Goal: Entertainment & Leisure: Browse casually

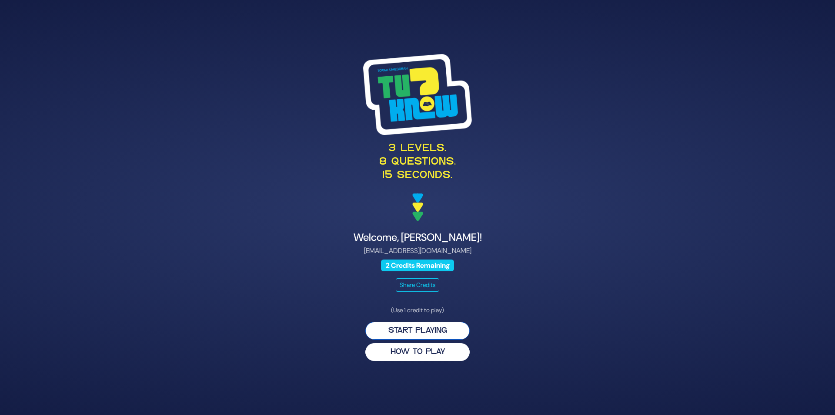
click at [435, 321] on button "Start Playing" at bounding box center [417, 330] width 104 height 18
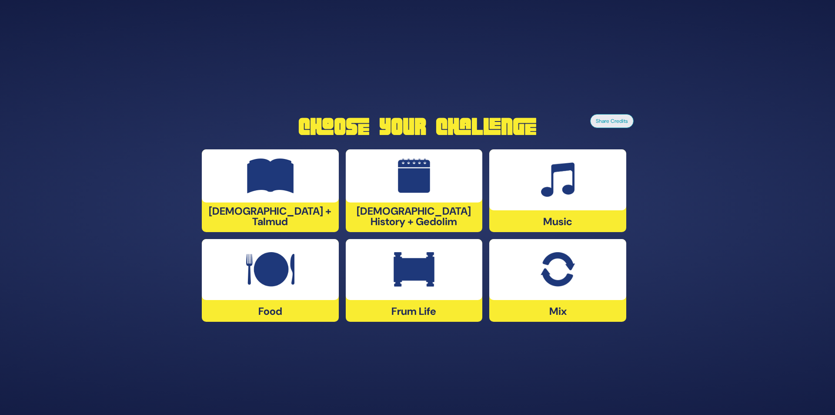
click at [438, 260] on div at bounding box center [414, 269] width 137 height 61
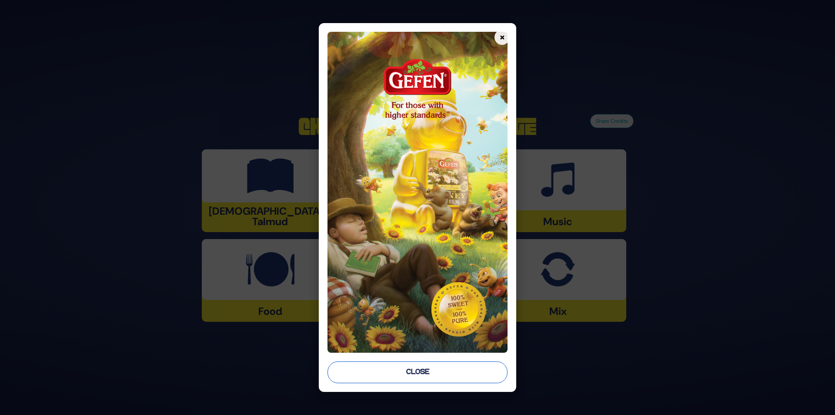
click at [431, 372] on button "Close" at bounding box center [418, 372] width 181 height 22
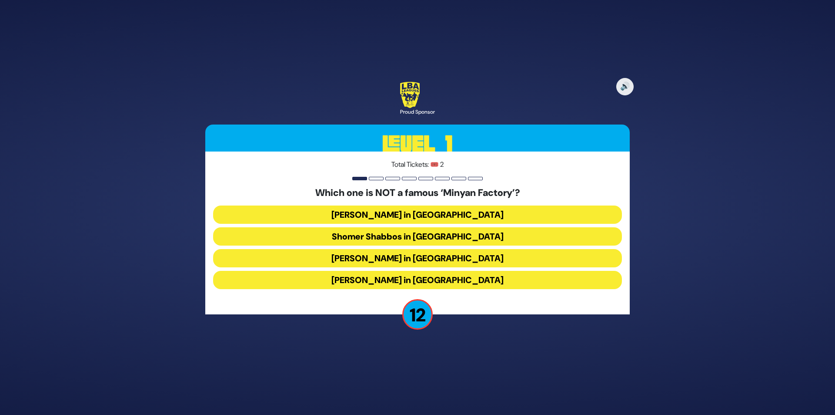
click at [469, 282] on button "[PERSON_NAME] in [GEOGRAPHIC_DATA]" at bounding box center [417, 280] width 409 height 18
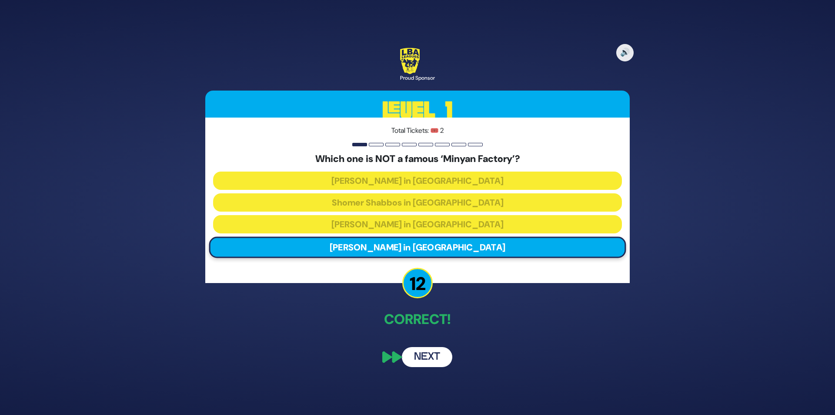
click at [421, 356] on button "Next" at bounding box center [427, 357] width 50 height 20
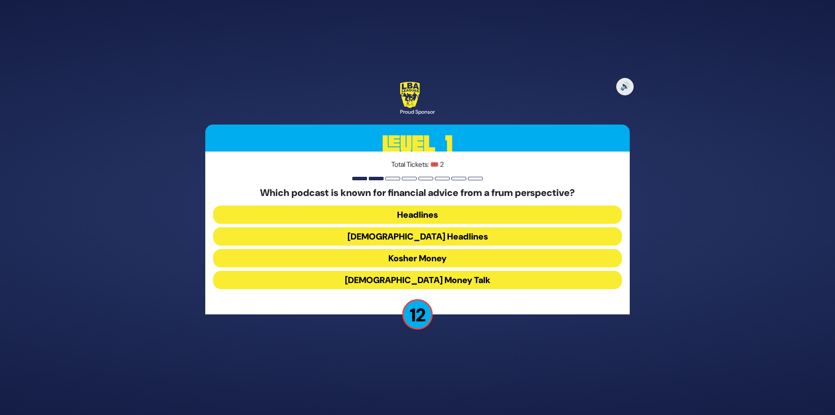
click at [439, 259] on button "Kosher Money" at bounding box center [417, 258] width 409 height 18
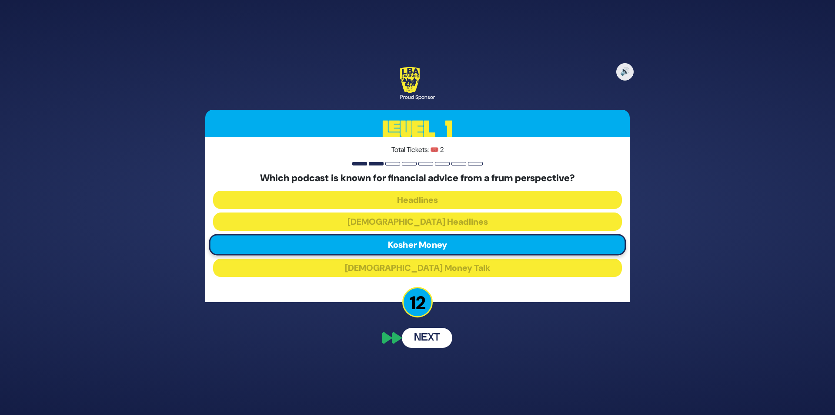
click at [421, 338] on button "Next" at bounding box center [427, 338] width 50 height 20
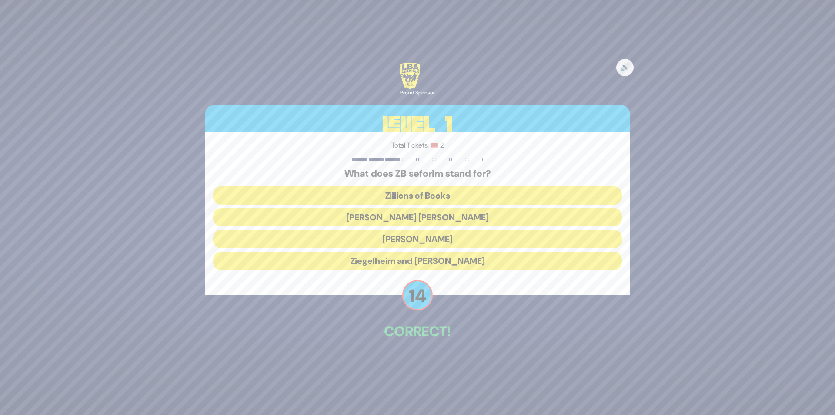
click at [427, 217] on button "[PERSON_NAME] [PERSON_NAME]" at bounding box center [417, 217] width 409 height 18
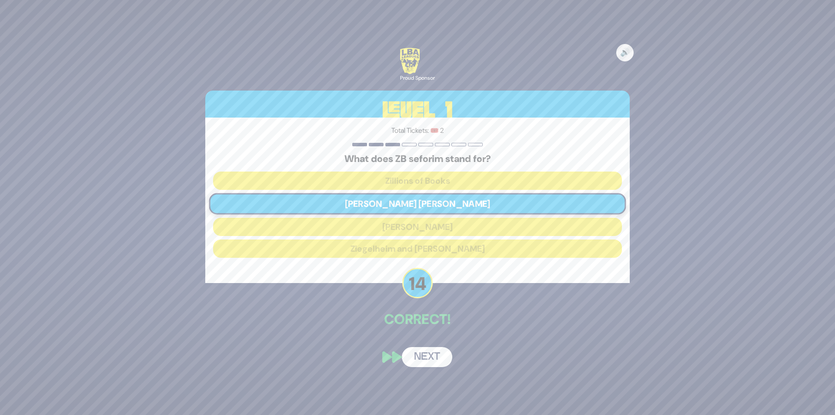
click at [424, 362] on button "Next" at bounding box center [427, 357] width 50 height 20
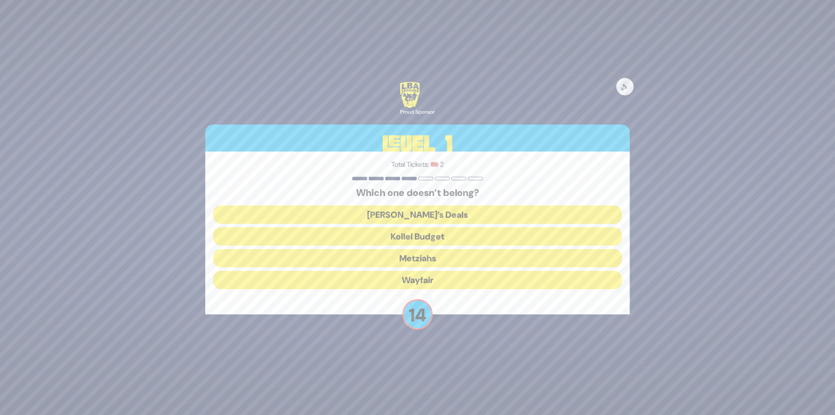
click at [434, 284] on button "Wayfair" at bounding box center [417, 280] width 409 height 18
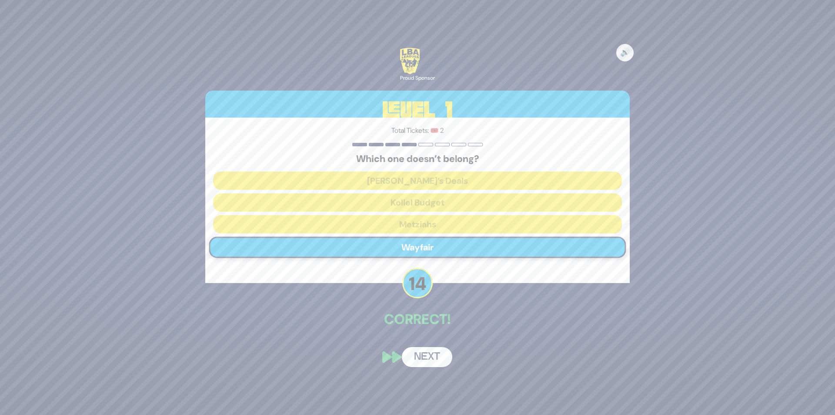
click at [426, 354] on button "Next" at bounding box center [427, 357] width 50 height 20
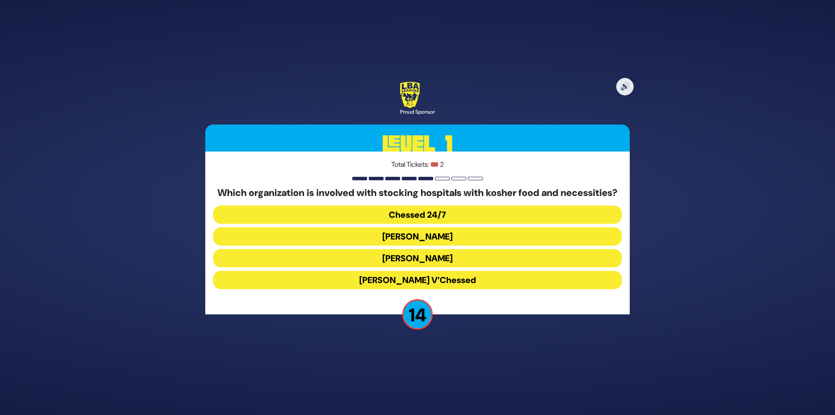
click at [410, 218] on button "Chessed 24/7" at bounding box center [417, 214] width 409 height 18
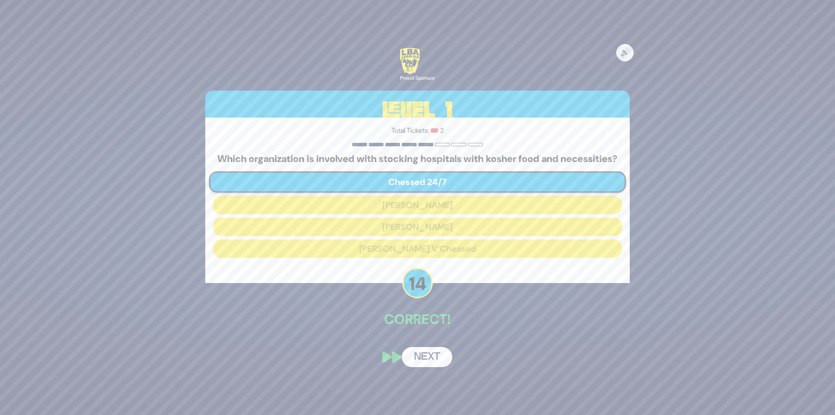
click at [433, 354] on button "Next" at bounding box center [427, 357] width 50 height 20
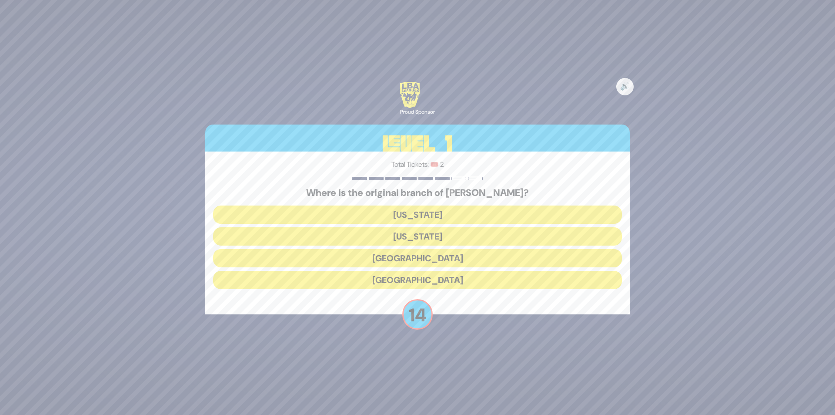
click at [428, 260] on button "[GEOGRAPHIC_DATA]" at bounding box center [417, 258] width 409 height 18
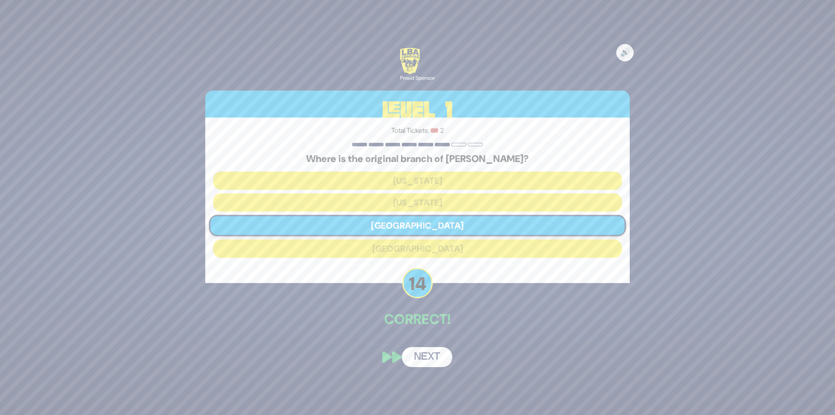
click at [436, 350] on button "Next" at bounding box center [427, 357] width 50 height 20
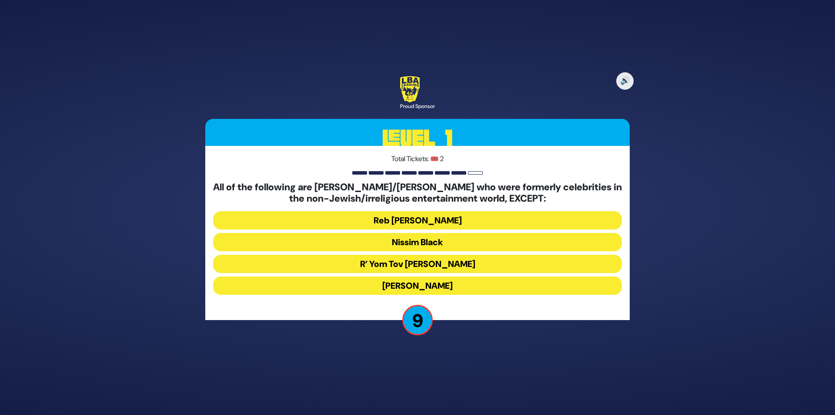
click at [420, 272] on button "R’ Yom Tov [PERSON_NAME]" at bounding box center [417, 263] width 409 height 18
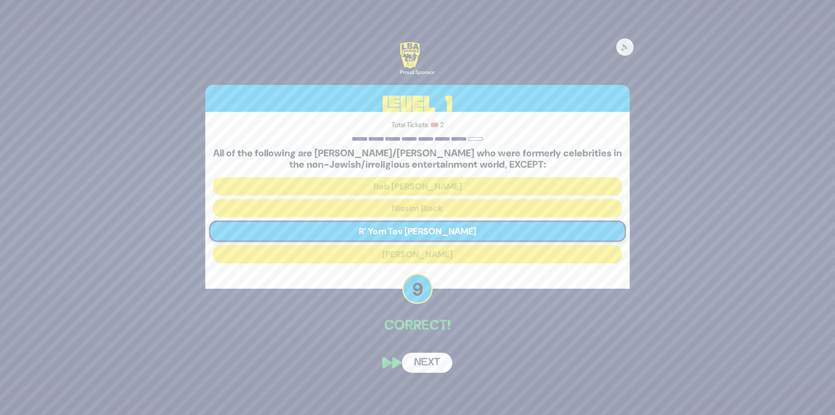
click at [426, 354] on button "Next" at bounding box center [427, 362] width 50 height 20
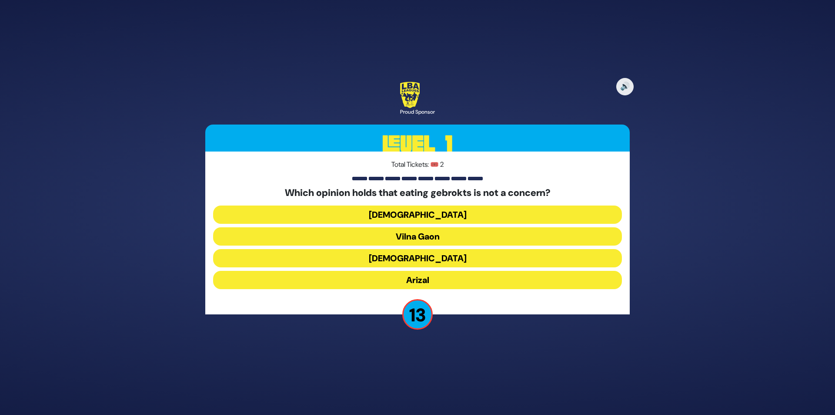
click at [424, 235] on button "Vilna Gaon" at bounding box center [417, 236] width 409 height 18
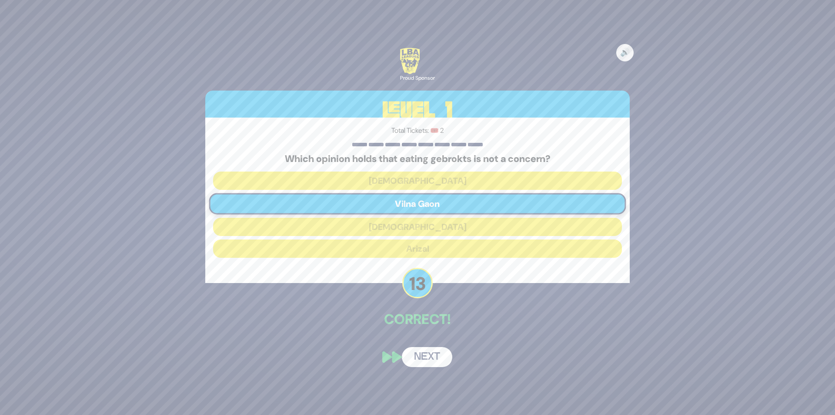
click at [427, 354] on button "Next" at bounding box center [427, 357] width 50 height 20
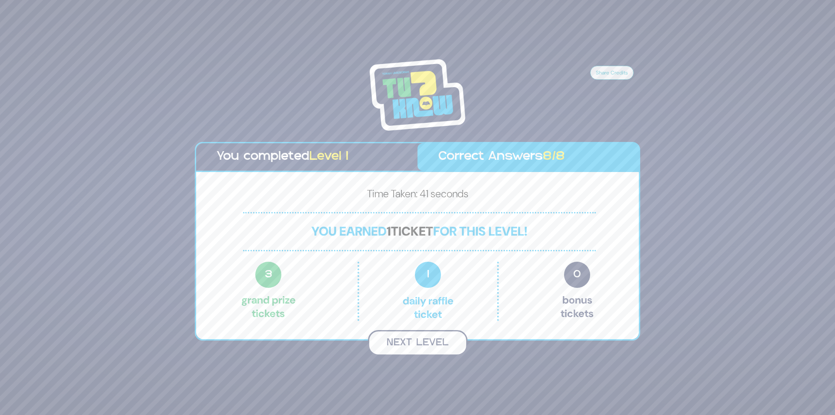
click at [411, 330] on button "Next Level" at bounding box center [418, 343] width 100 height 26
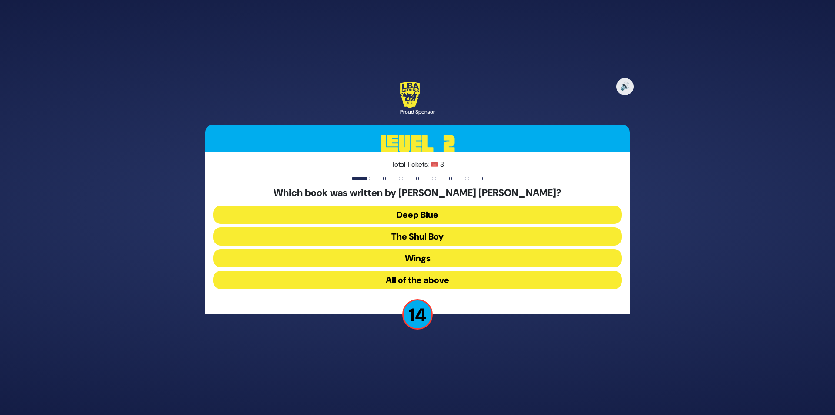
click at [428, 276] on button "All of the above" at bounding box center [417, 280] width 409 height 18
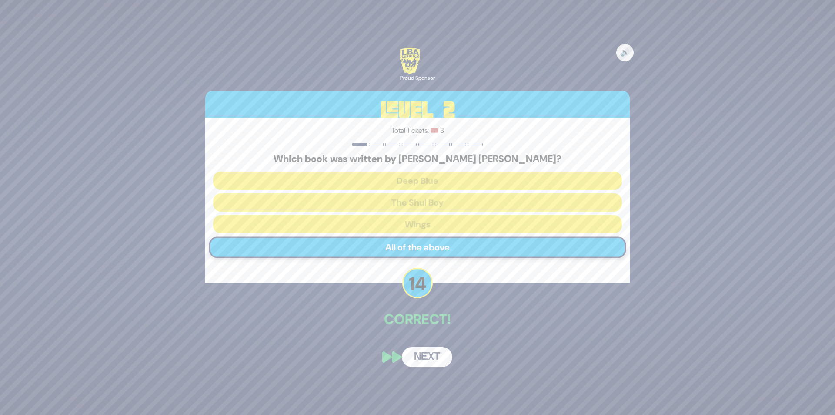
click at [425, 347] on button "Next" at bounding box center [427, 357] width 50 height 20
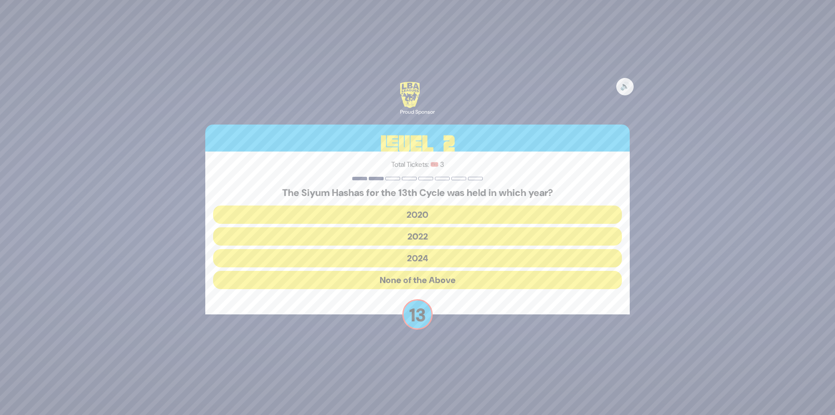
click at [419, 212] on button "2020" at bounding box center [417, 214] width 409 height 18
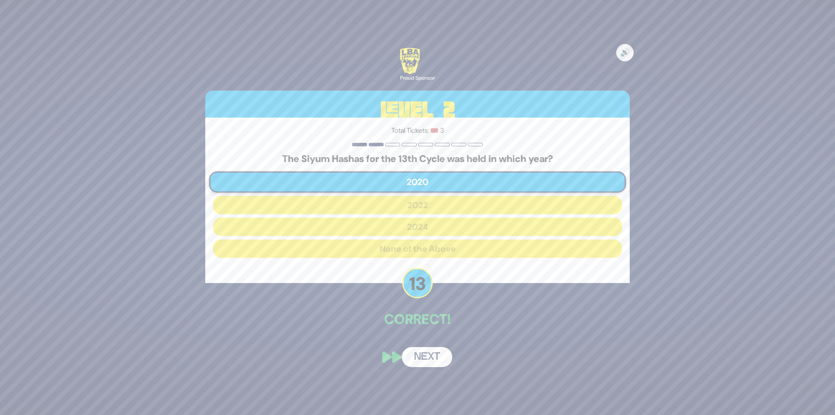
click at [431, 349] on button "Next" at bounding box center [427, 357] width 50 height 20
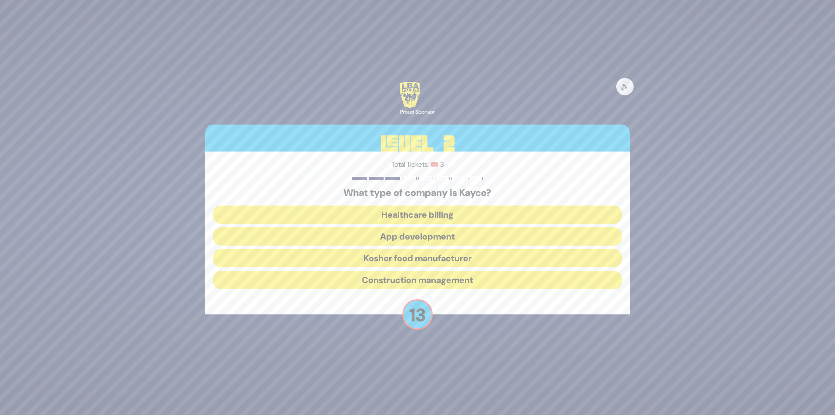
click at [392, 257] on button "Kosher food manufacturer" at bounding box center [417, 258] width 409 height 18
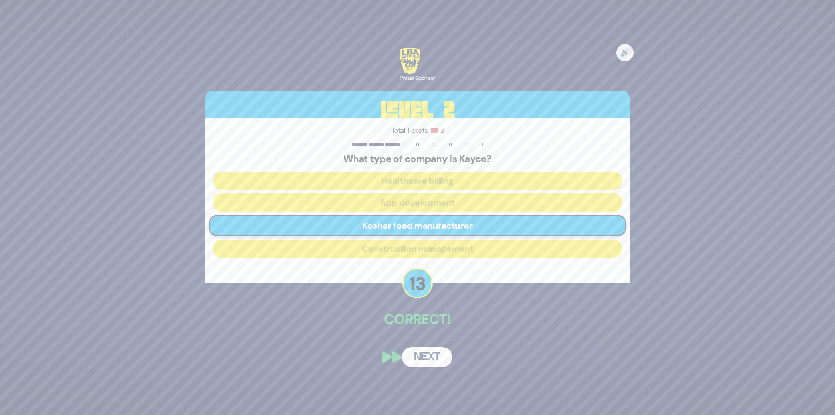
click at [433, 352] on button "Next" at bounding box center [427, 357] width 50 height 20
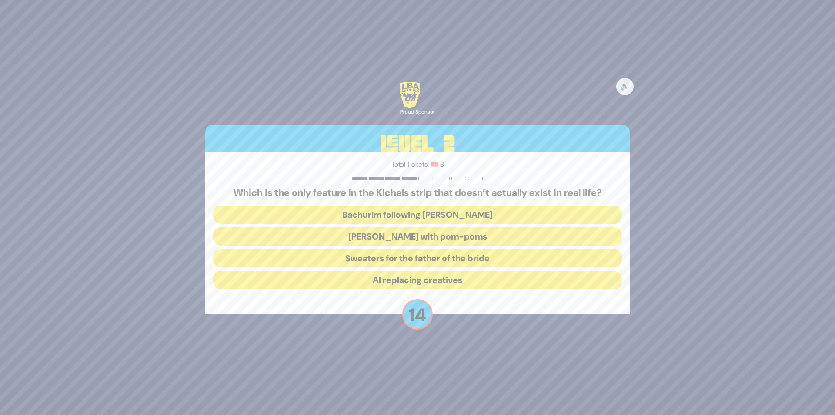
click at [400, 234] on button "[PERSON_NAME] with pom-poms" at bounding box center [417, 236] width 409 height 18
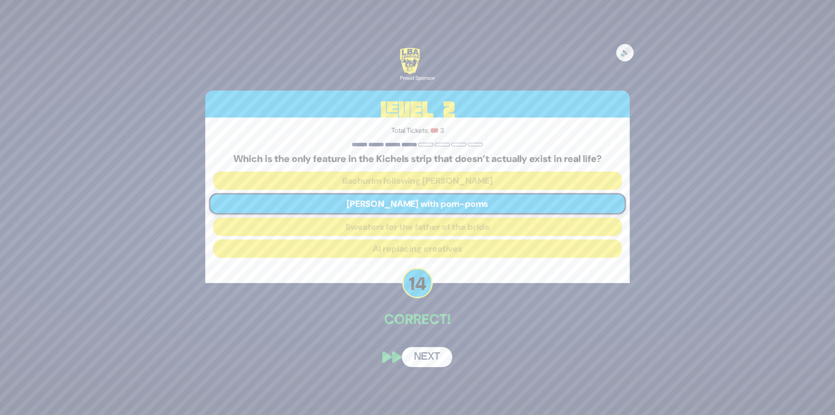
click at [441, 358] on button "Next" at bounding box center [427, 357] width 50 height 20
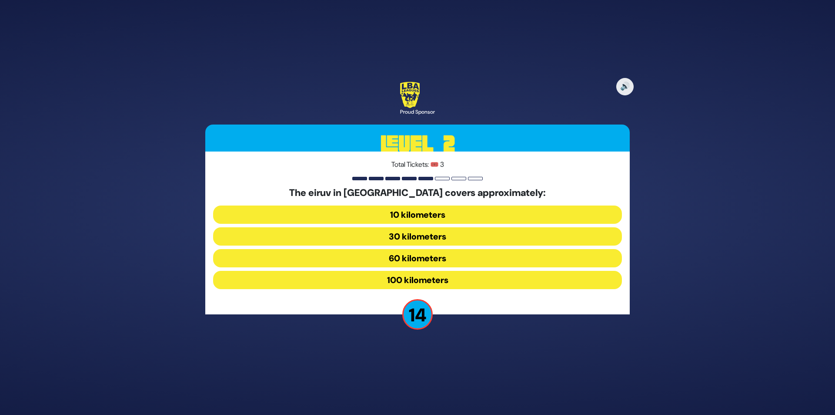
click at [424, 236] on button "30 kilometers" at bounding box center [417, 236] width 409 height 18
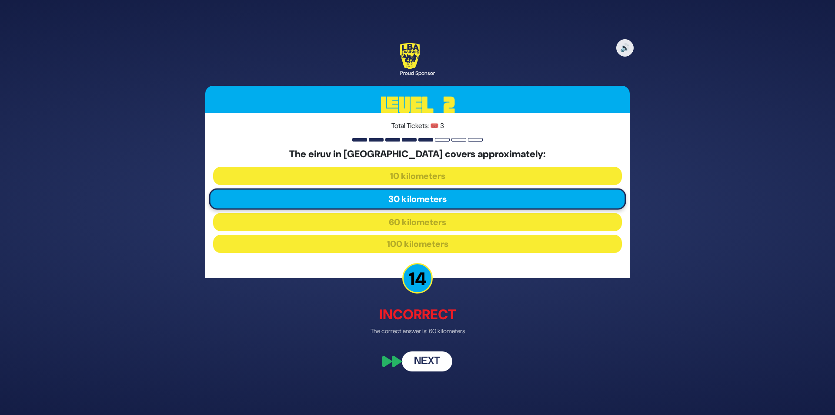
click at [431, 356] on button "Next" at bounding box center [427, 361] width 50 height 20
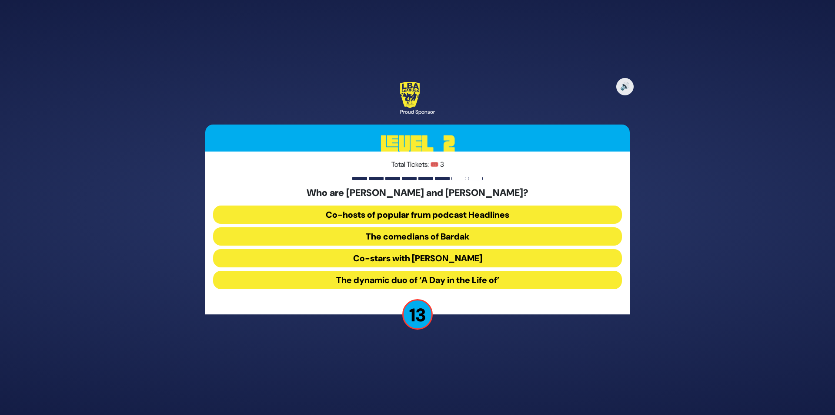
click at [438, 235] on button "The comedians of Bardak" at bounding box center [417, 236] width 409 height 18
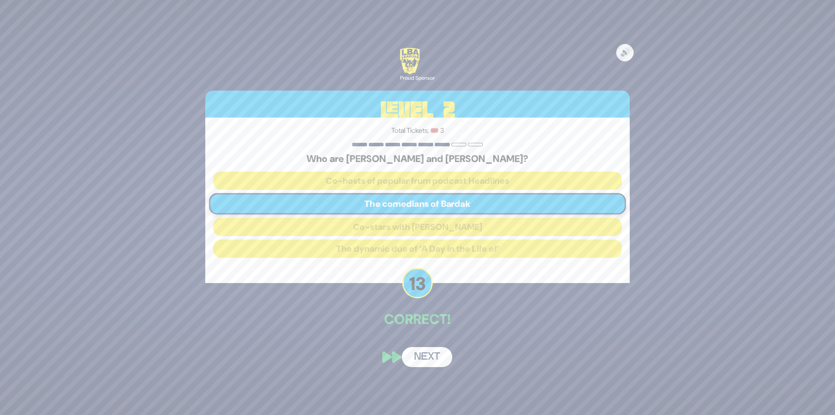
click at [429, 353] on button "Next" at bounding box center [427, 357] width 50 height 20
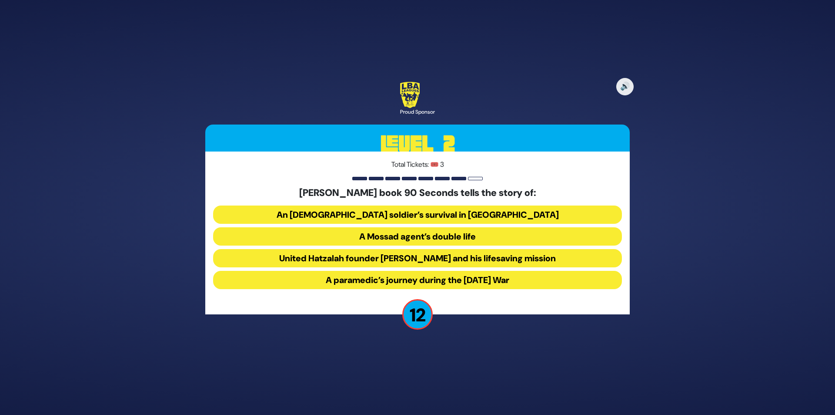
click at [414, 255] on button "United Hatzalah founder [PERSON_NAME] and his lifesaving mission" at bounding box center [417, 258] width 409 height 18
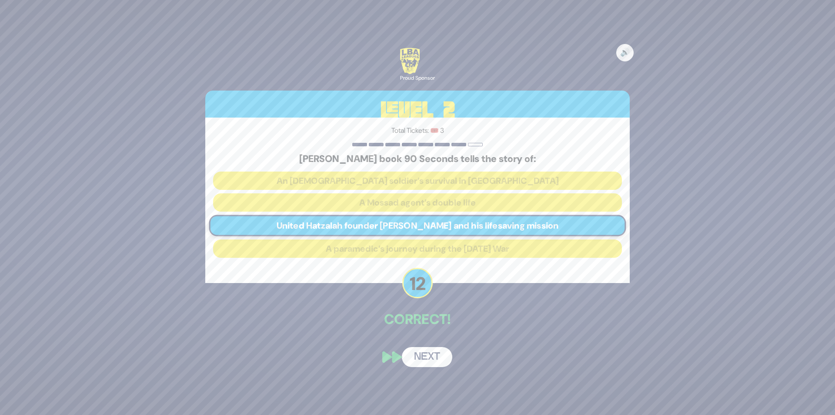
click at [431, 352] on button "Next" at bounding box center [427, 357] width 50 height 20
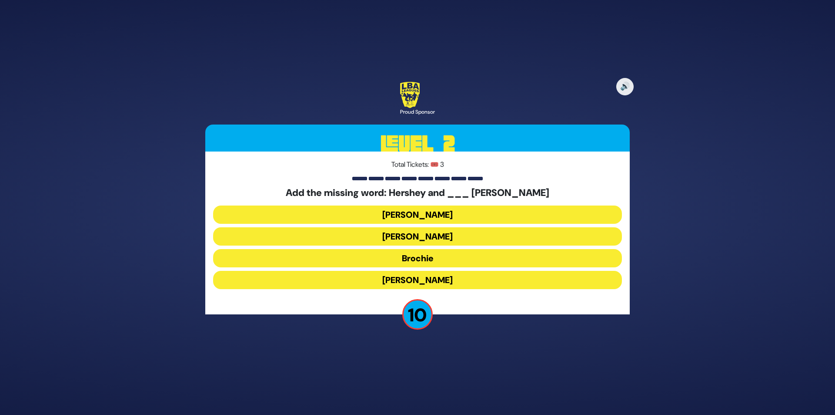
click at [419, 237] on button "[PERSON_NAME]" at bounding box center [417, 236] width 409 height 18
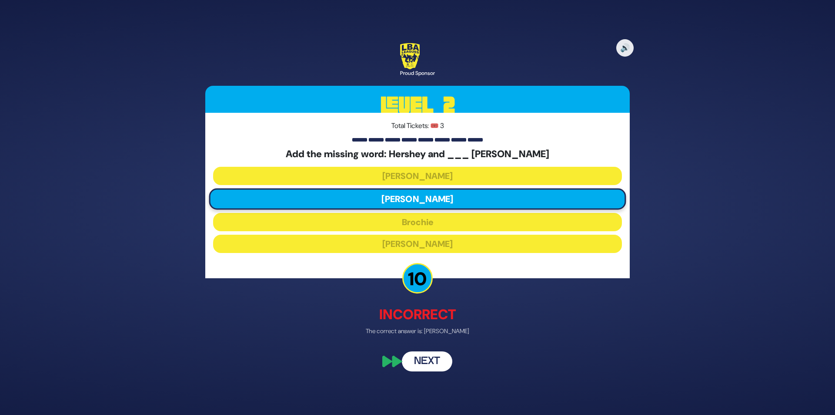
click at [441, 356] on button "Next" at bounding box center [427, 361] width 50 height 20
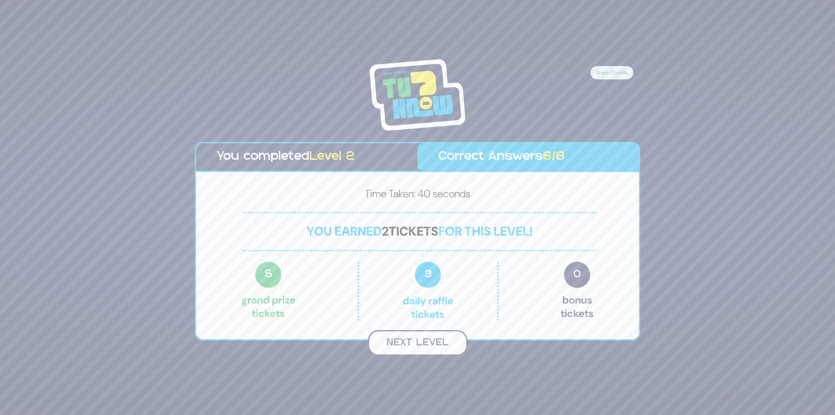
click at [442, 330] on button "Next Level" at bounding box center [418, 343] width 100 height 26
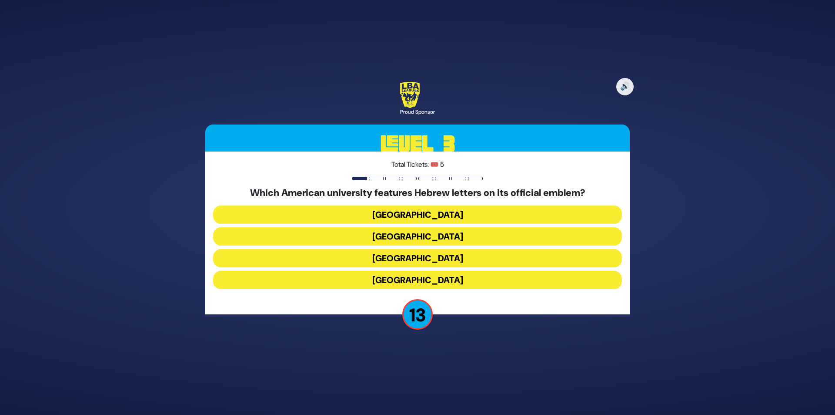
click at [437, 234] on button "[GEOGRAPHIC_DATA]" at bounding box center [417, 236] width 409 height 18
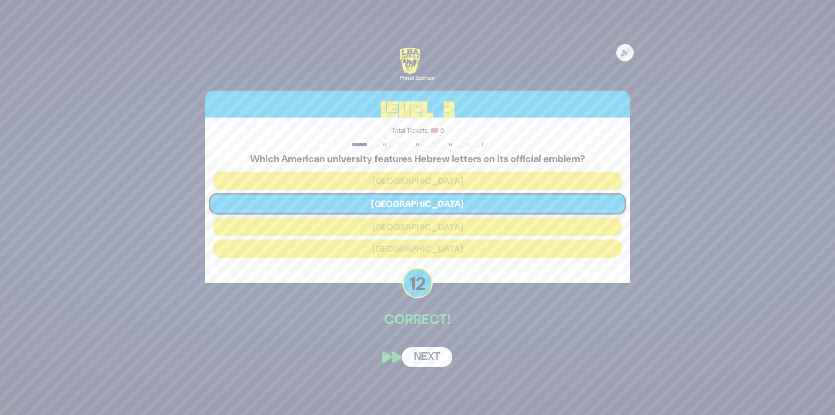
click at [434, 356] on button "Next" at bounding box center [427, 357] width 50 height 20
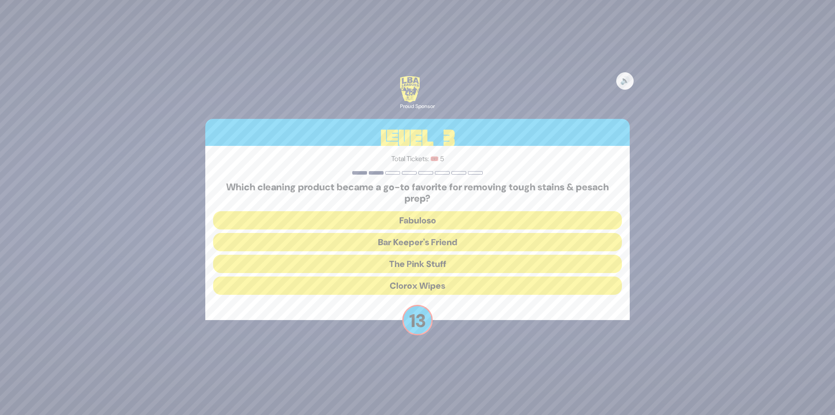
click at [424, 259] on button "The Pink Stuff" at bounding box center [417, 263] width 409 height 18
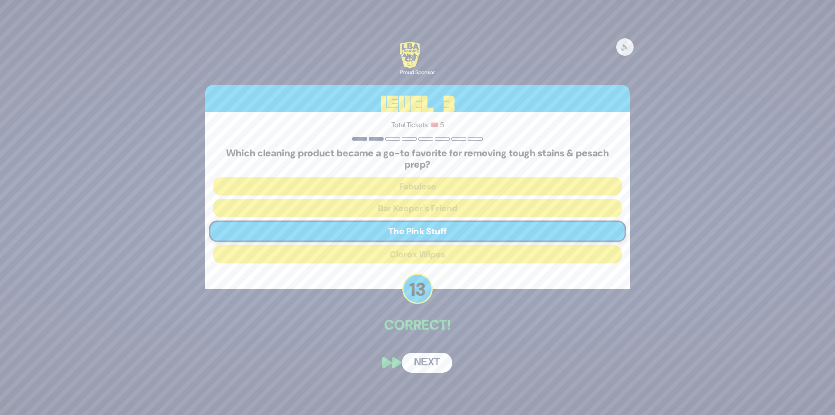
click at [433, 368] on button "Next" at bounding box center [427, 362] width 50 height 20
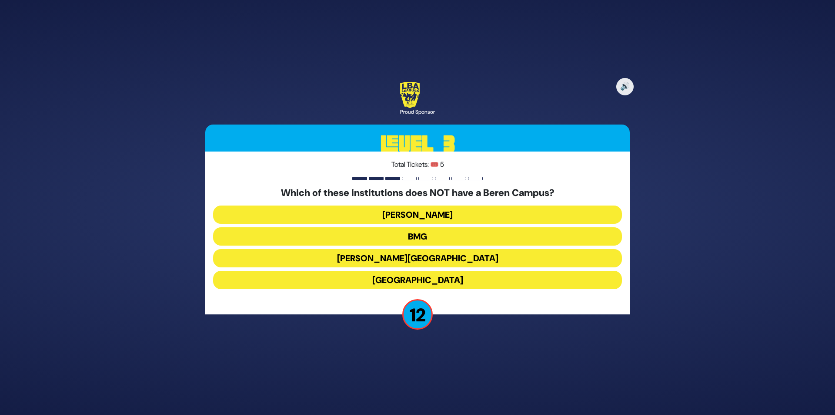
click at [442, 260] on button "[PERSON_NAME][GEOGRAPHIC_DATA]" at bounding box center [417, 258] width 409 height 18
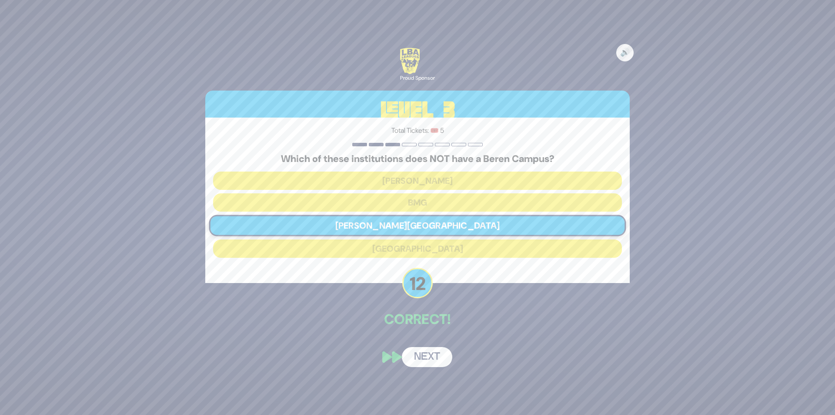
click at [438, 362] on button "Next" at bounding box center [427, 357] width 50 height 20
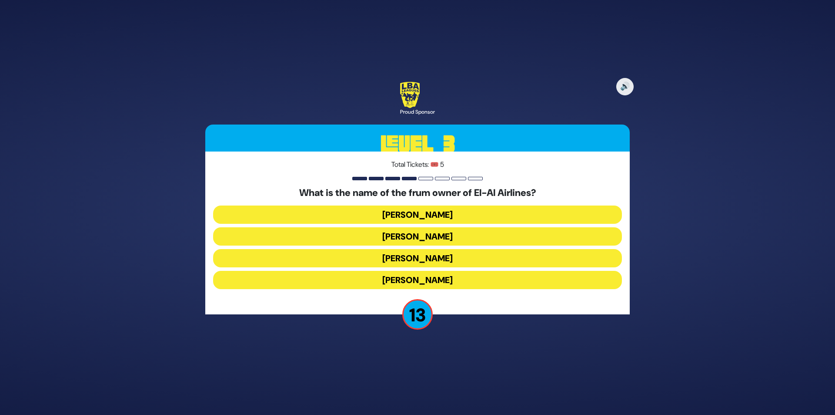
click at [431, 235] on button "[PERSON_NAME]" at bounding box center [417, 236] width 409 height 18
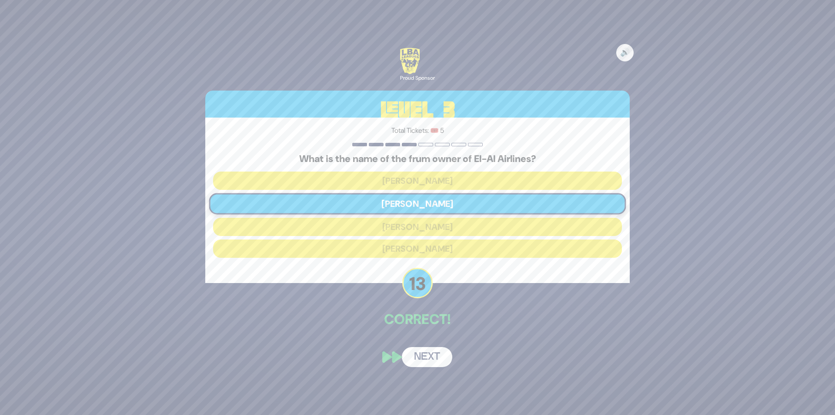
click at [430, 352] on button "Next" at bounding box center [427, 357] width 50 height 20
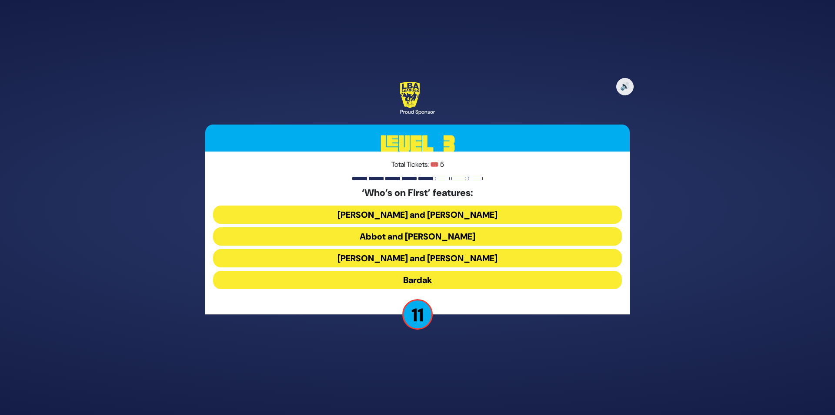
click at [431, 219] on button "[PERSON_NAME] and [PERSON_NAME]" at bounding box center [417, 214] width 409 height 18
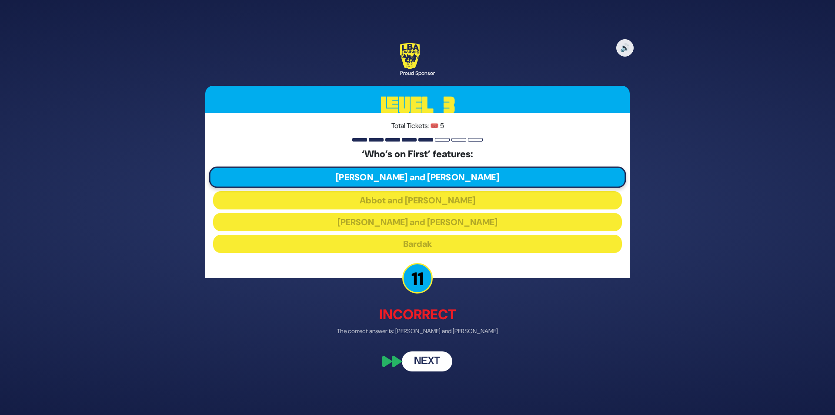
click at [429, 357] on button "Next" at bounding box center [427, 361] width 50 height 20
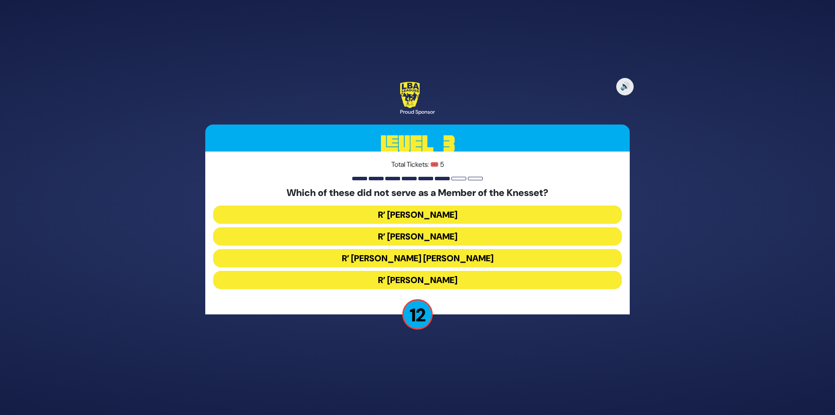
click at [441, 276] on button "R’ [PERSON_NAME]" at bounding box center [417, 280] width 409 height 18
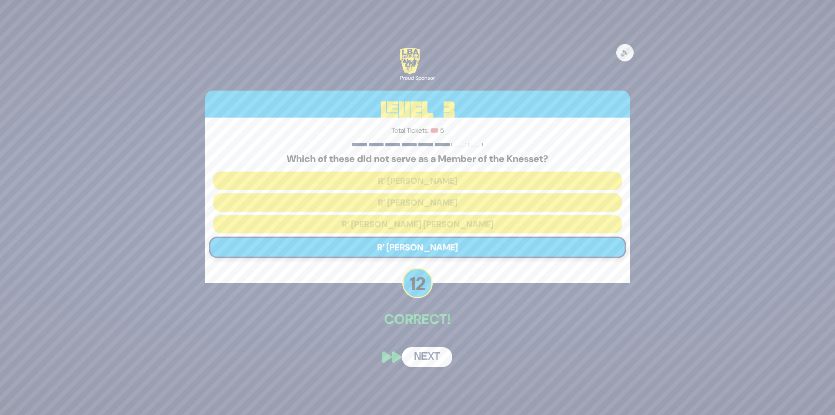
click at [434, 353] on button "Next" at bounding box center [427, 357] width 50 height 20
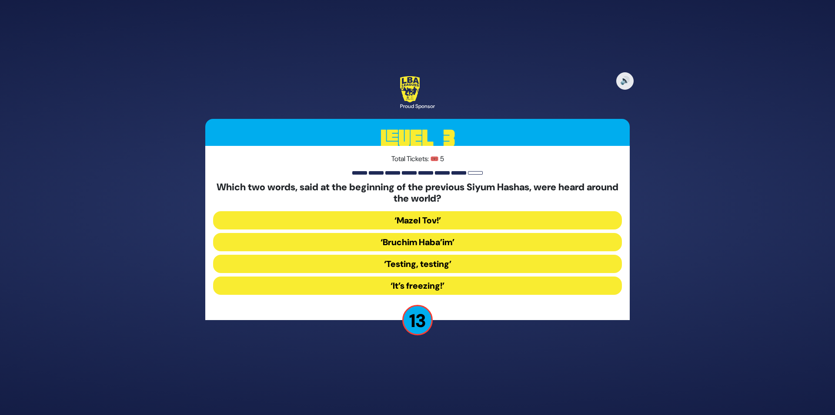
click at [434, 281] on button "‘It’s freezing!’" at bounding box center [417, 285] width 409 height 18
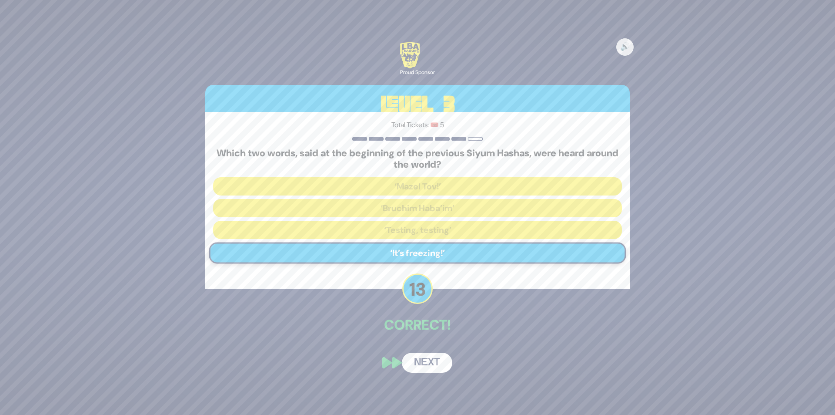
click at [422, 362] on button "Next" at bounding box center [427, 362] width 50 height 20
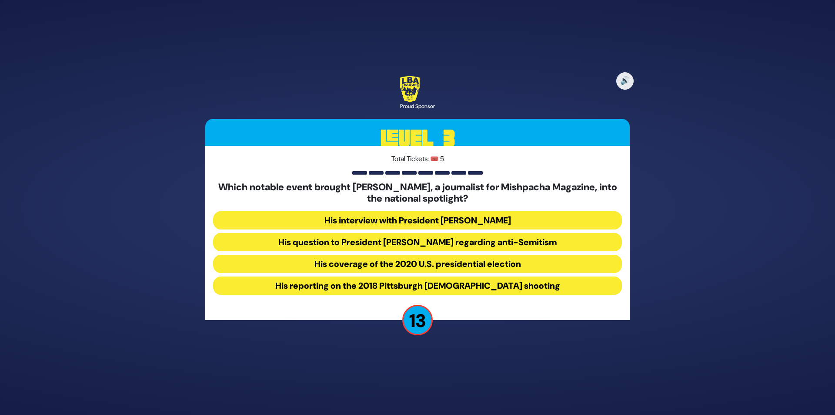
click at [409, 239] on button "His question to President [PERSON_NAME] regarding anti-Semitism" at bounding box center [417, 242] width 409 height 18
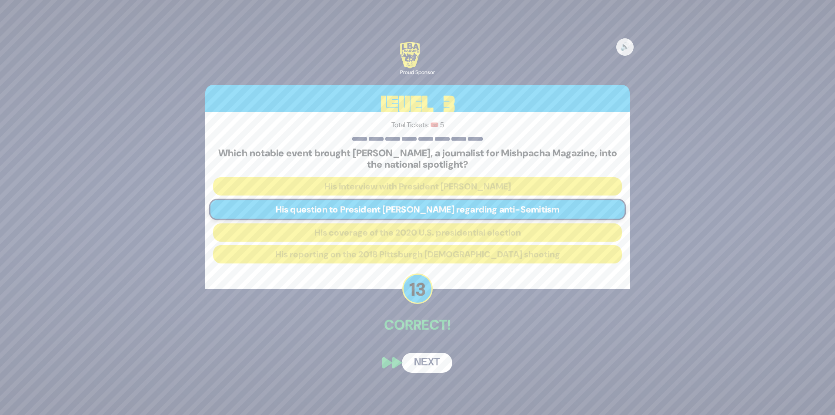
click at [434, 358] on button "Next" at bounding box center [427, 362] width 50 height 20
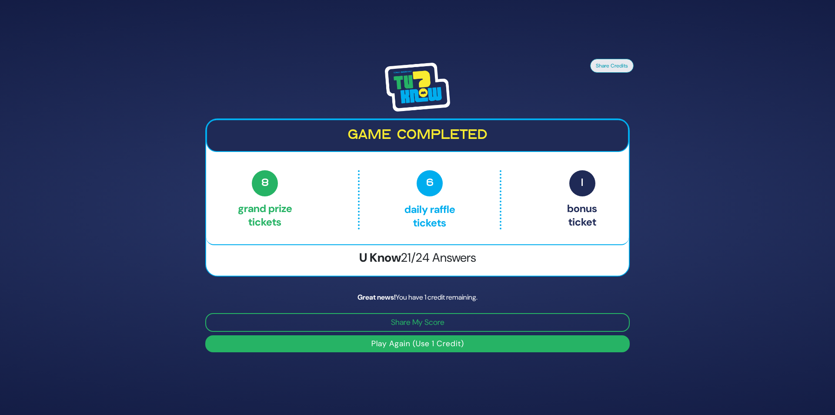
click at [453, 335] on button "Play Again (Use 1 Credit)" at bounding box center [417, 343] width 425 height 17
click at [442, 335] on button "Play Again (Use 1 Credit)" at bounding box center [417, 343] width 425 height 17
click at [431, 335] on button "Play Again (Use 1 Credit)" at bounding box center [417, 343] width 425 height 17
click at [421, 335] on button "Play Again (Use 1 Credit)" at bounding box center [417, 343] width 425 height 17
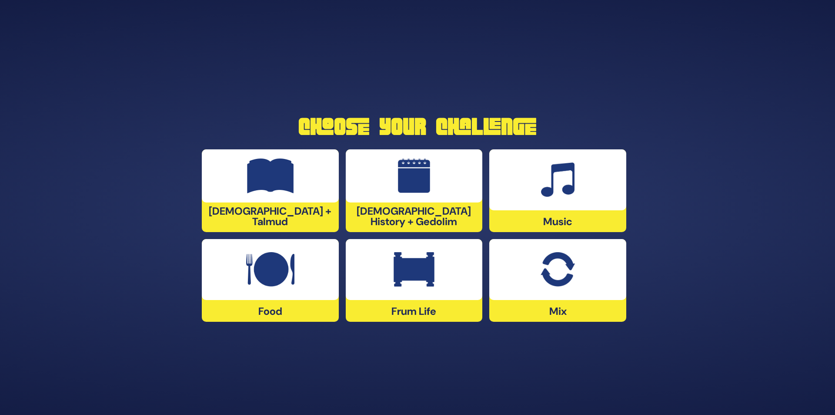
click at [286, 277] on img at bounding box center [270, 269] width 48 height 35
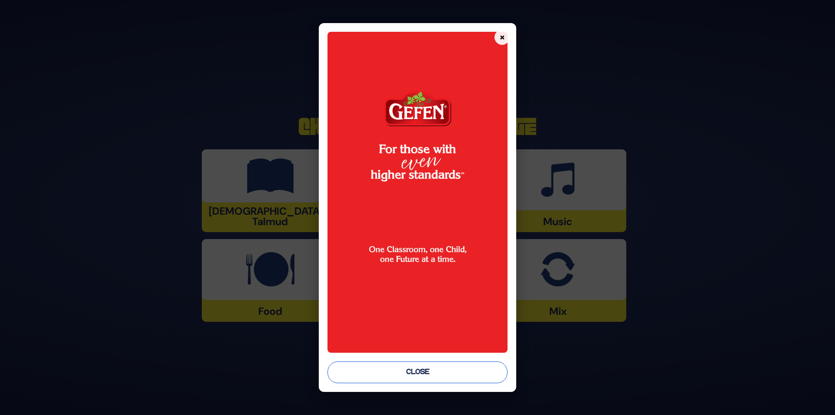
click at [462, 372] on button "Close" at bounding box center [418, 372] width 181 height 22
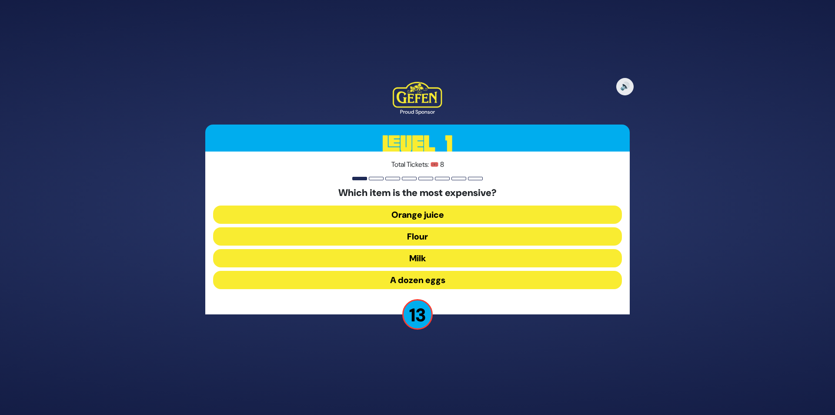
click at [424, 274] on button "A dozen eggs" at bounding box center [417, 280] width 409 height 18
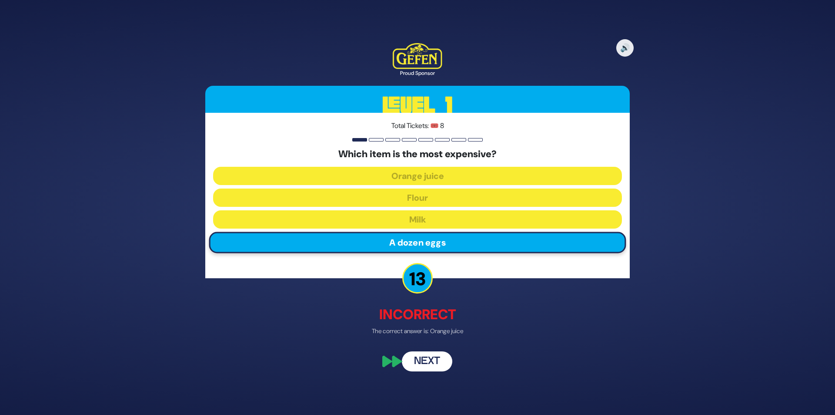
click at [431, 358] on button "Next" at bounding box center [427, 361] width 50 height 20
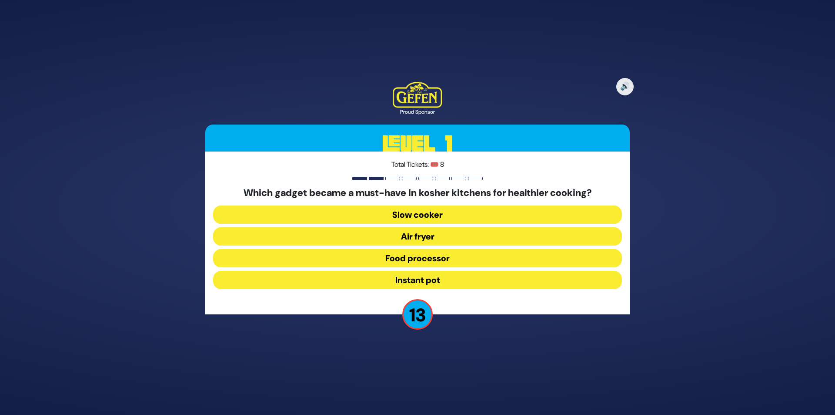
click at [428, 239] on button "Air fryer" at bounding box center [417, 236] width 409 height 18
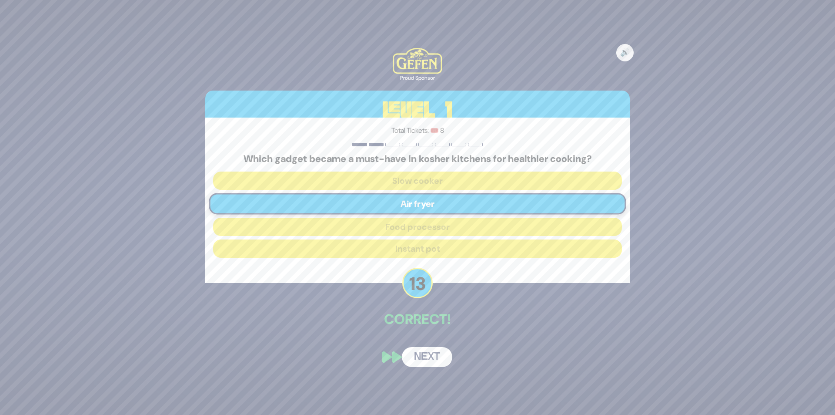
click at [435, 360] on button "Next" at bounding box center [427, 357] width 50 height 20
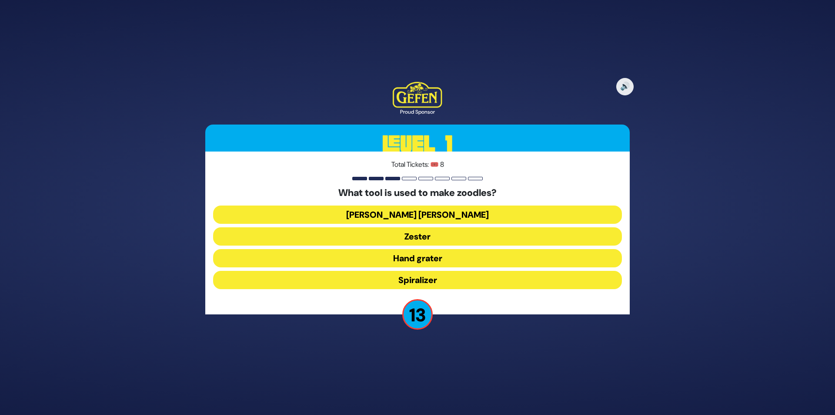
click at [436, 281] on button "Spiralizer" at bounding box center [417, 280] width 409 height 18
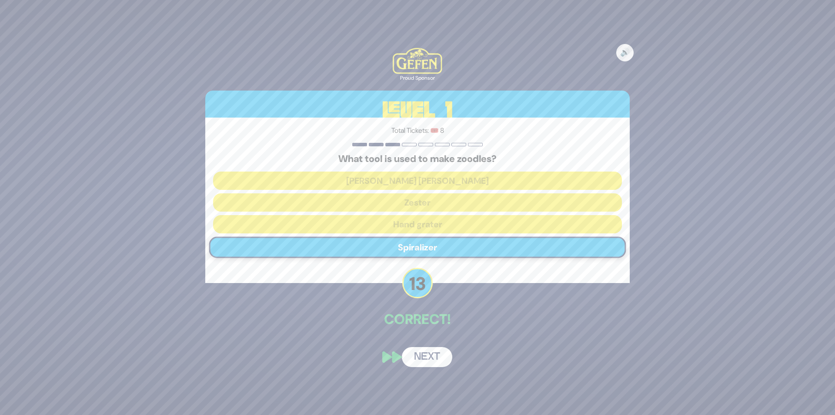
click at [435, 358] on button "Next" at bounding box center [427, 357] width 50 height 20
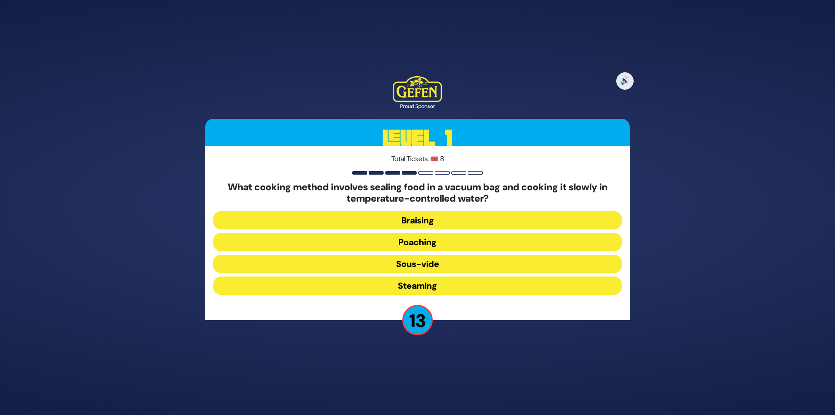
click at [434, 263] on button "Sous-vide" at bounding box center [417, 263] width 409 height 18
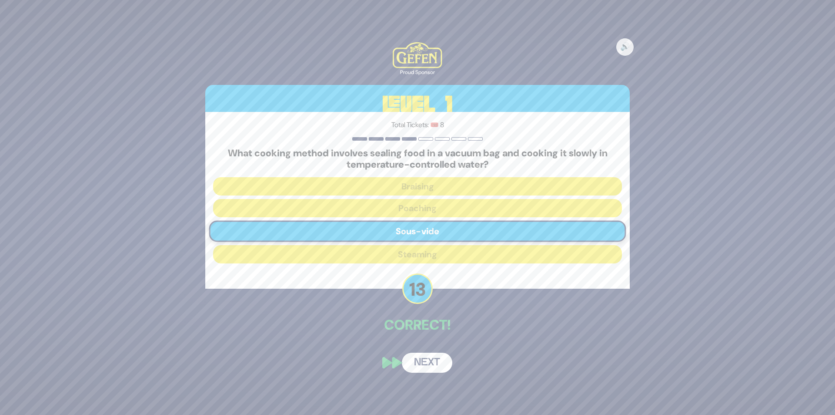
click at [437, 354] on button "Next" at bounding box center [427, 362] width 50 height 20
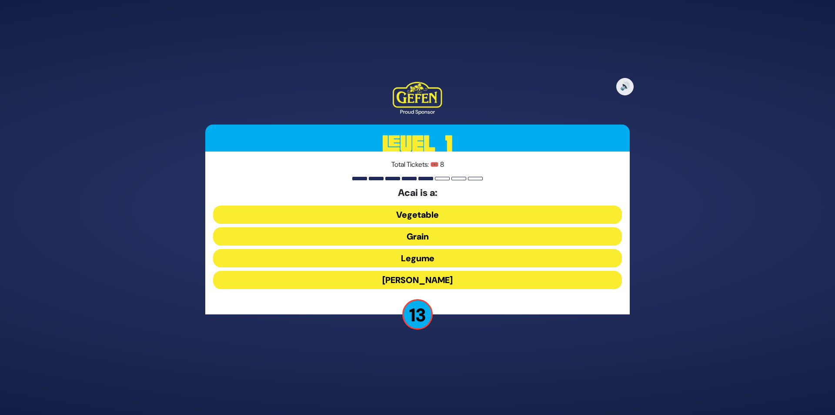
click at [435, 283] on button "Berry" at bounding box center [417, 280] width 409 height 18
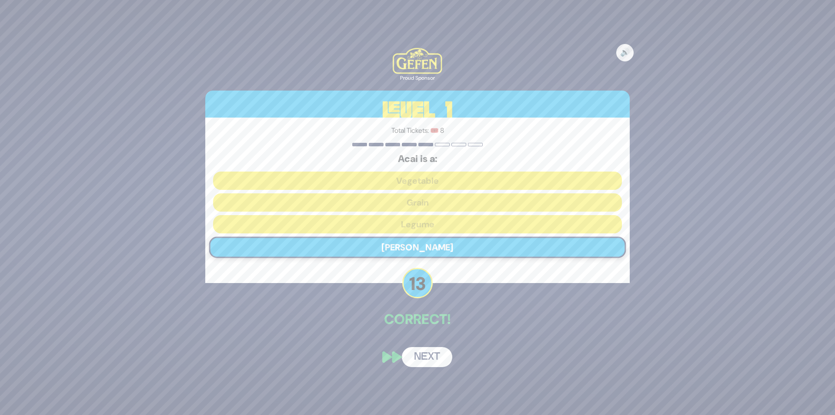
click at [423, 354] on button "Next" at bounding box center [427, 357] width 50 height 20
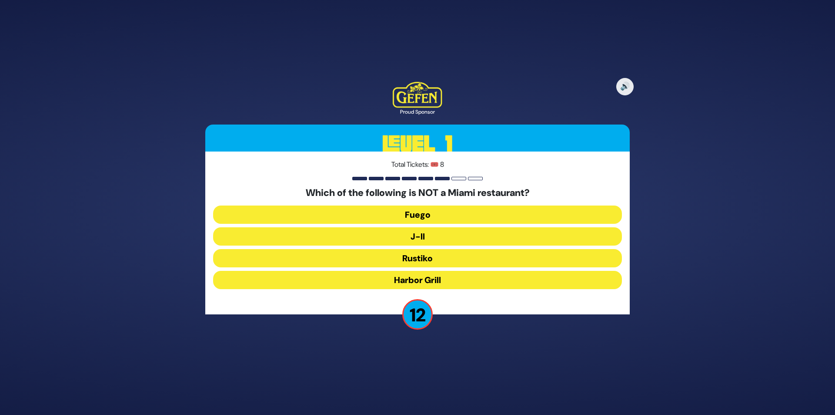
click at [445, 236] on button "J-II" at bounding box center [417, 236] width 409 height 18
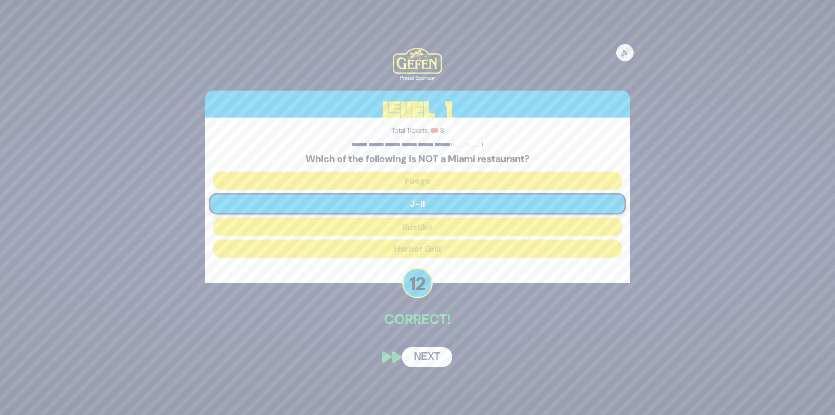
click at [439, 353] on button "Next" at bounding box center [427, 357] width 50 height 20
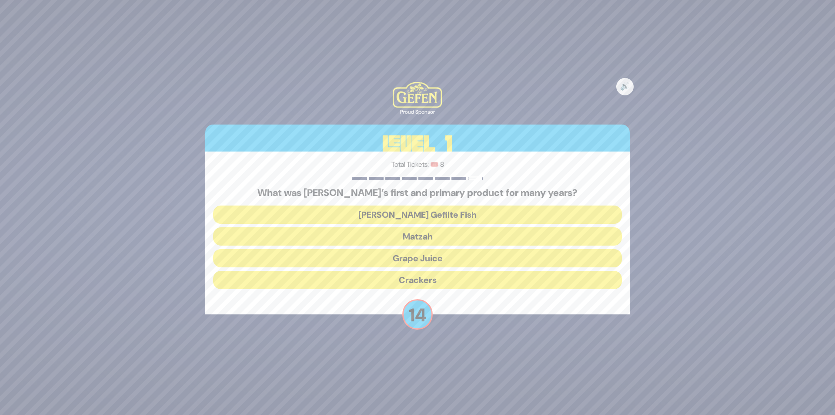
click at [438, 232] on button "Matzah" at bounding box center [417, 236] width 409 height 18
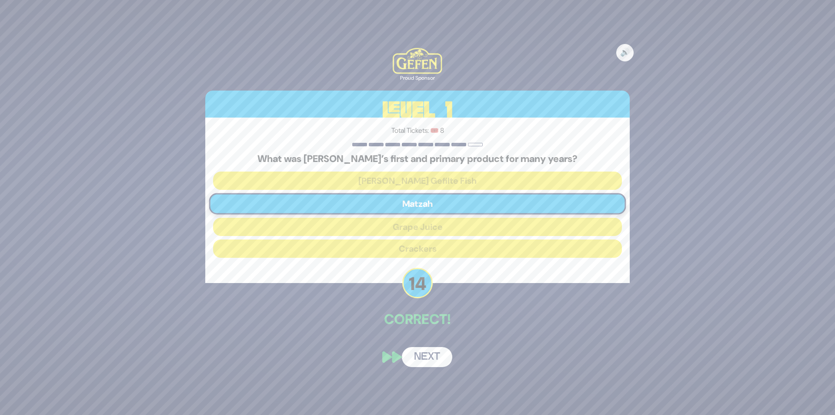
click at [431, 347] on button "Next" at bounding box center [427, 357] width 50 height 20
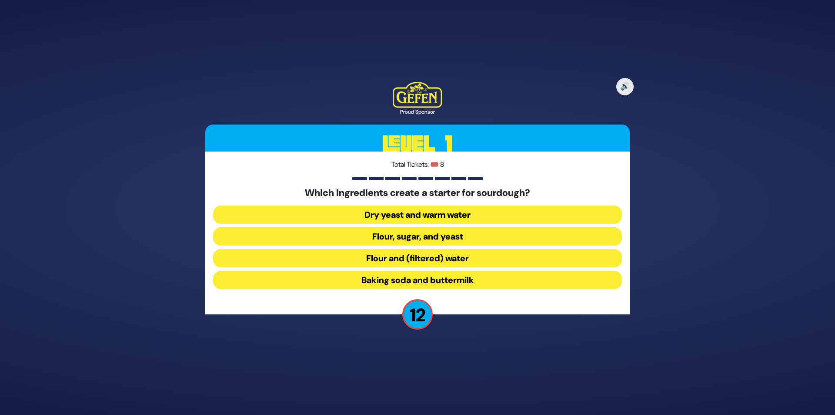
click at [450, 218] on button "Dry yeast and warm water" at bounding box center [417, 214] width 409 height 18
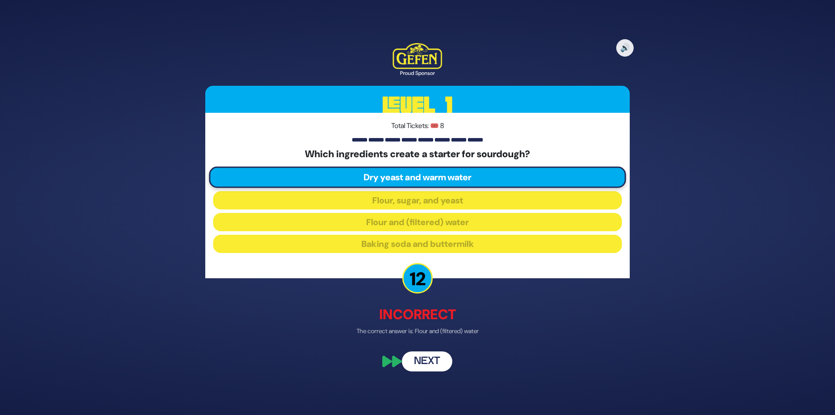
click at [431, 358] on button "Next" at bounding box center [427, 361] width 50 height 20
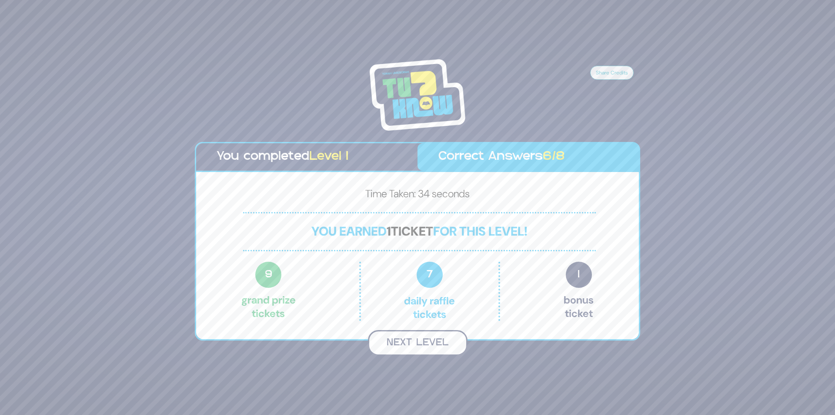
click at [428, 343] on button "Next Level" at bounding box center [418, 343] width 100 height 26
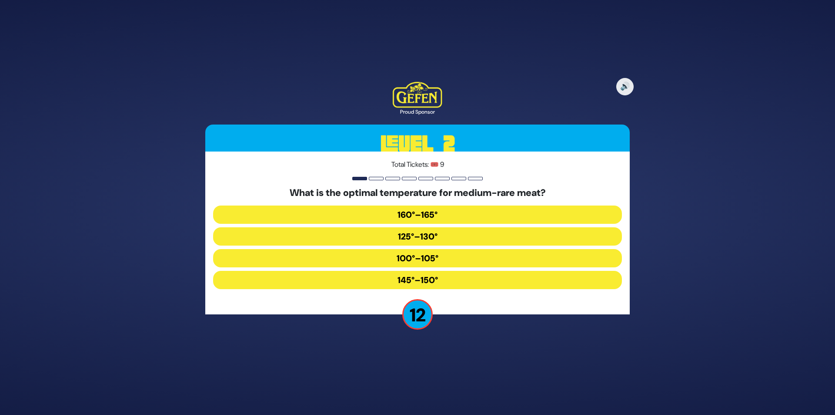
click at [455, 217] on button "160°–165°" at bounding box center [417, 214] width 409 height 18
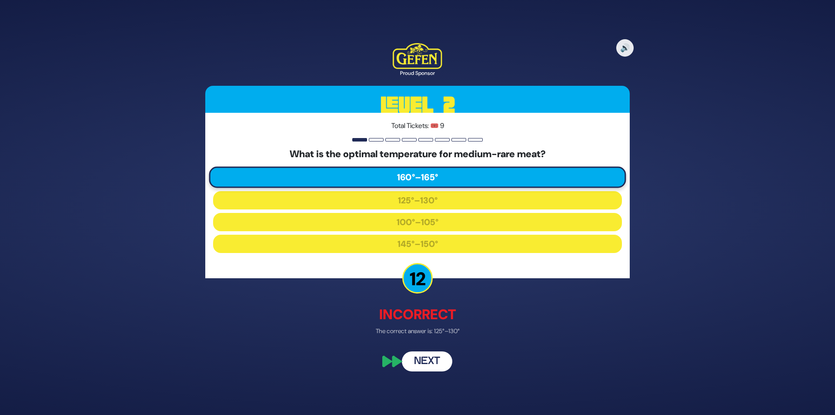
click at [431, 355] on button "Next" at bounding box center [427, 361] width 50 height 20
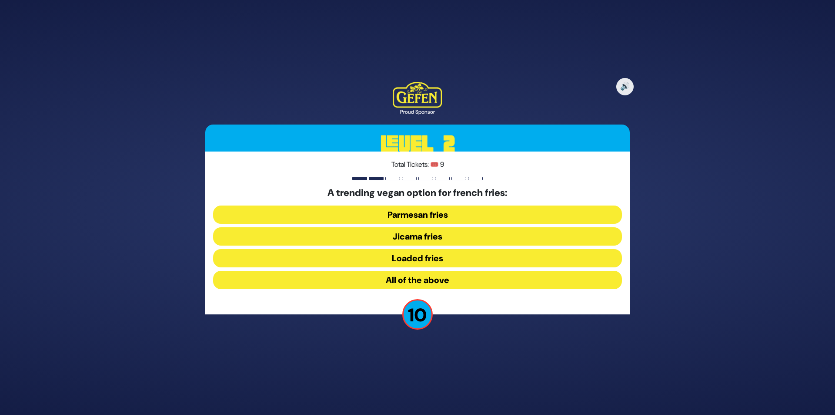
click at [420, 239] on button "Jicama fries" at bounding box center [417, 236] width 409 height 18
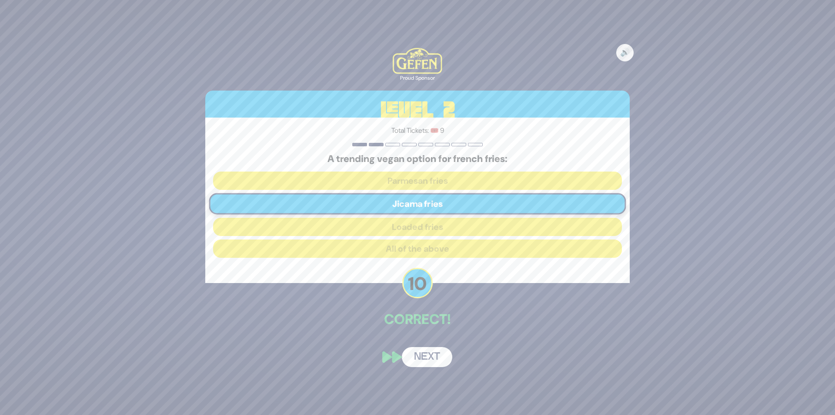
click at [439, 354] on button "Next" at bounding box center [427, 357] width 50 height 20
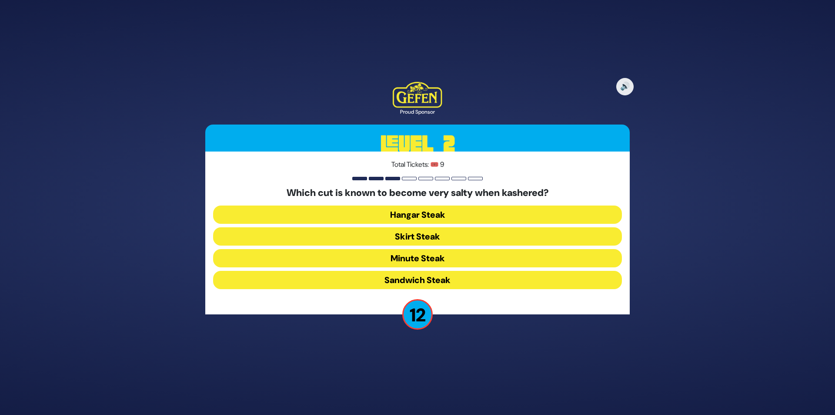
click at [423, 215] on button "Hangar Steak" at bounding box center [417, 214] width 409 height 18
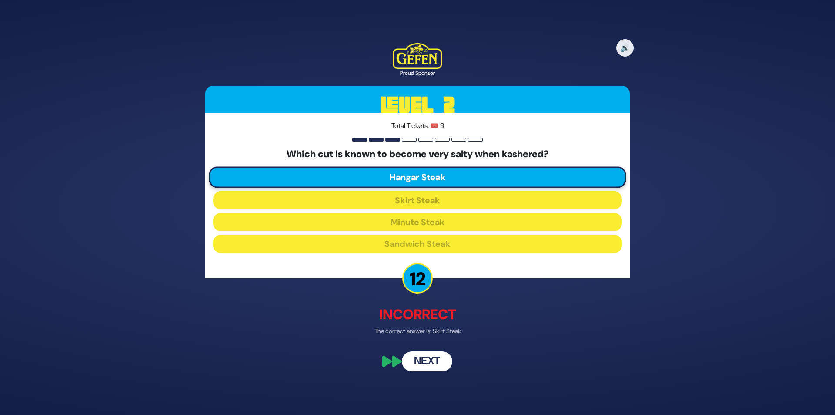
click at [428, 359] on button "Next" at bounding box center [427, 361] width 50 height 20
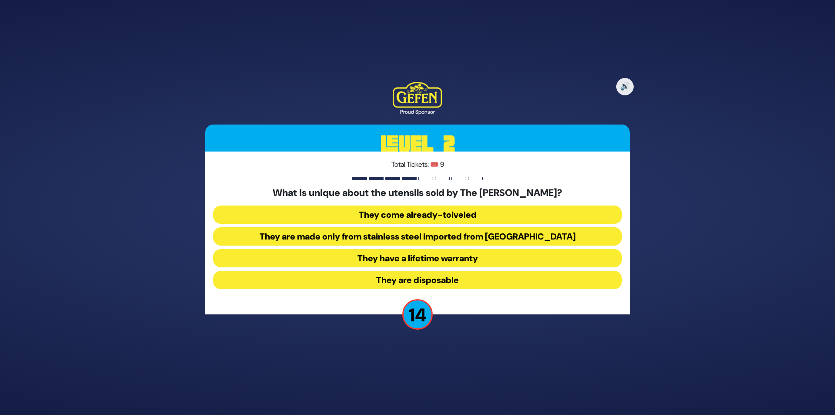
click at [426, 216] on button "They come already-toiveled" at bounding box center [417, 214] width 409 height 18
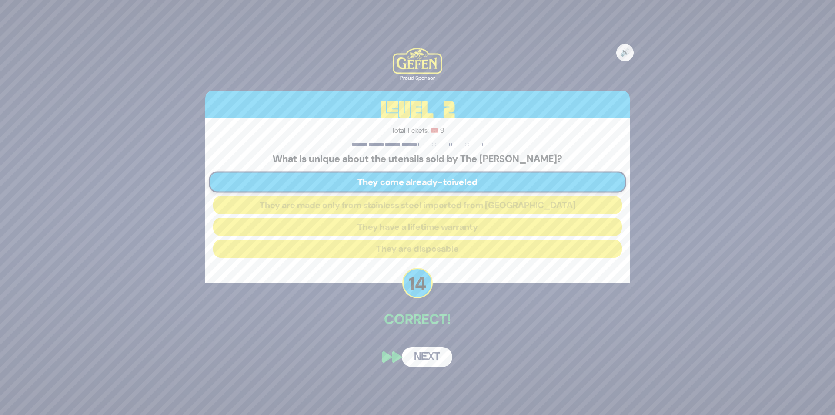
click at [426, 355] on button "Next" at bounding box center [427, 357] width 50 height 20
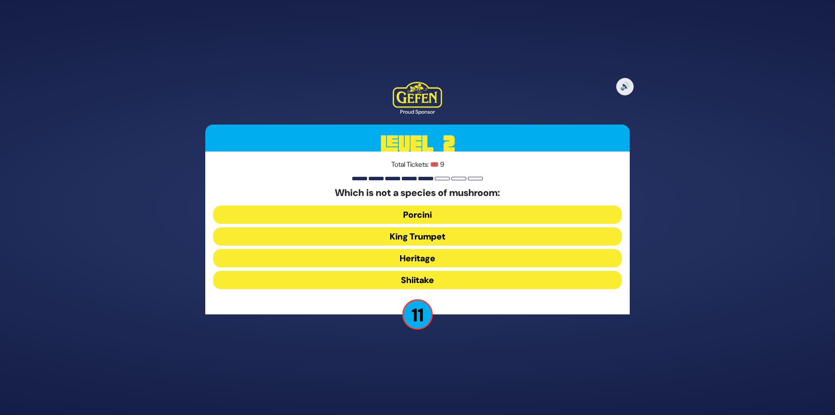
click at [408, 259] on button "Heritage" at bounding box center [417, 258] width 409 height 18
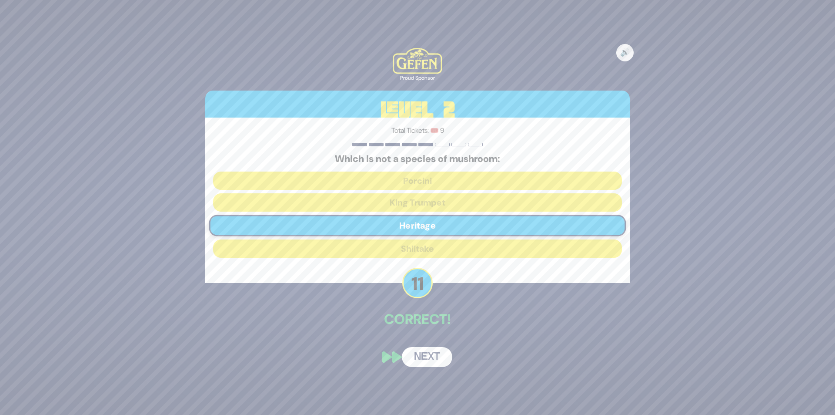
click at [437, 354] on button "Next" at bounding box center [427, 357] width 50 height 20
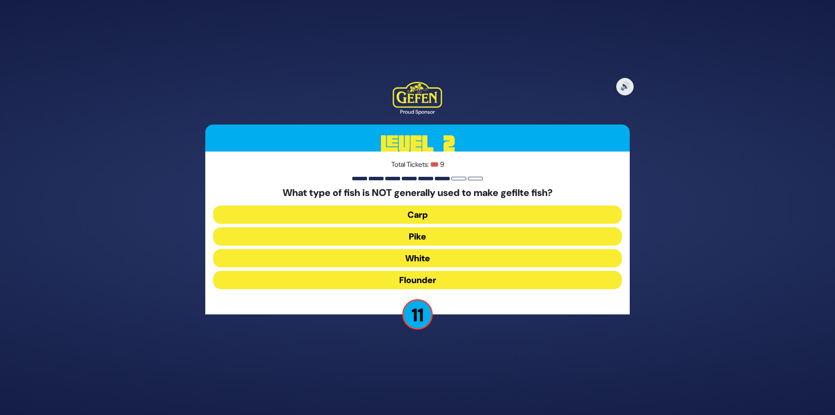
click at [395, 237] on button "Pike" at bounding box center [417, 236] width 409 height 18
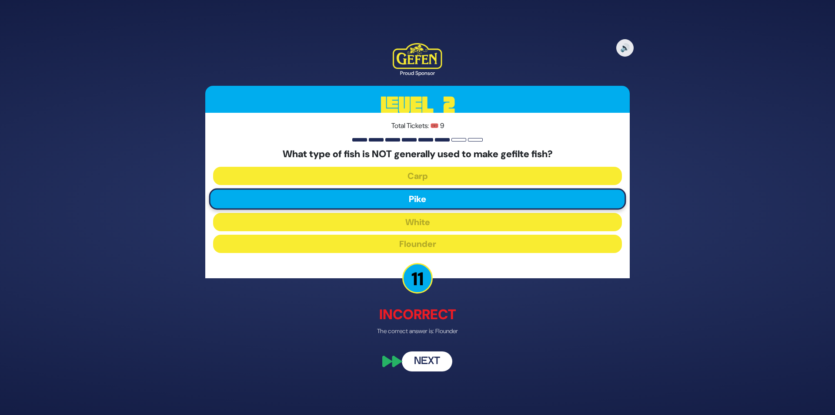
click at [435, 355] on button "Next" at bounding box center [427, 361] width 50 height 20
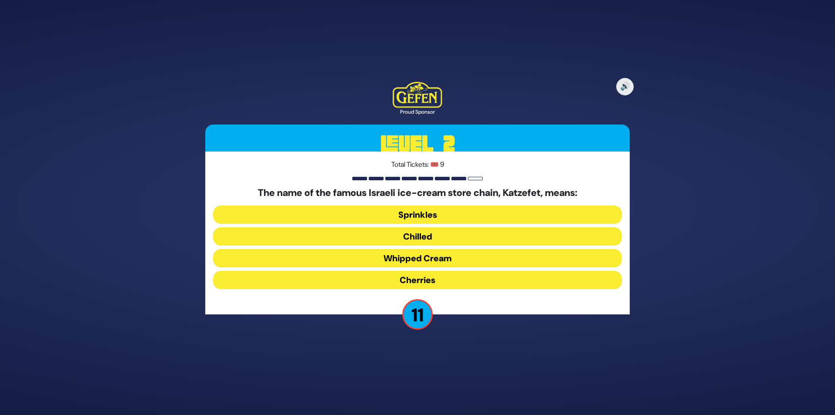
click at [394, 258] on button "Whipped Cream" at bounding box center [417, 258] width 409 height 18
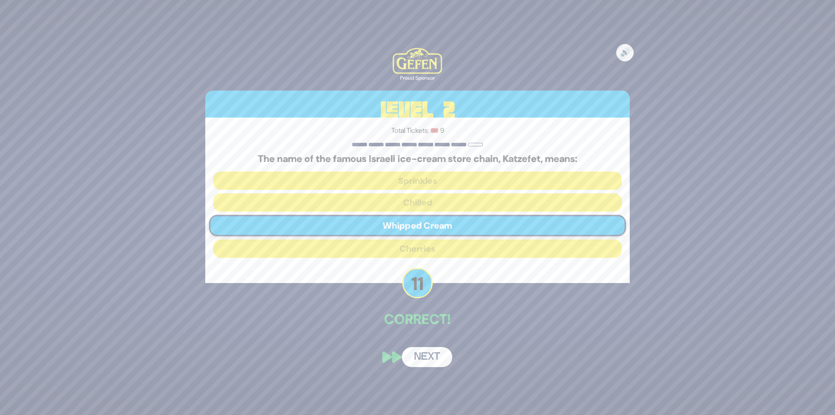
click at [426, 354] on button "Next" at bounding box center [427, 357] width 50 height 20
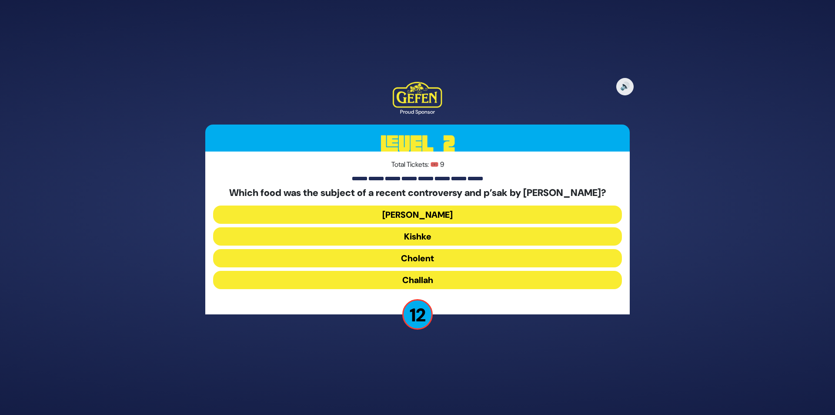
click at [430, 266] on button "Cholent" at bounding box center [417, 258] width 409 height 18
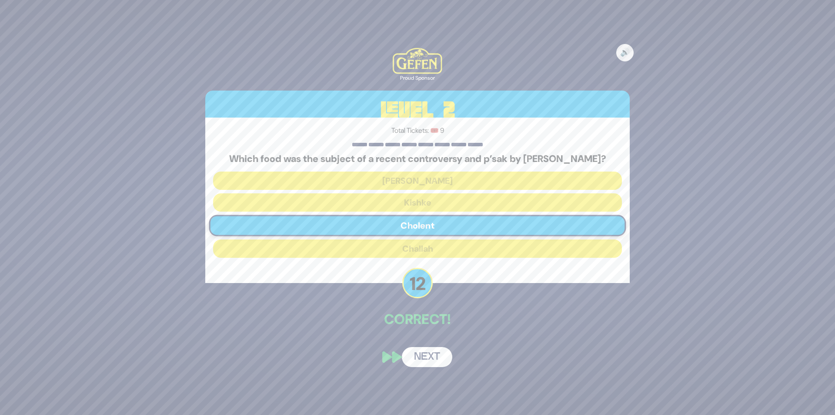
click at [441, 361] on button "Next" at bounding box center [427, 357] width 50 height 20
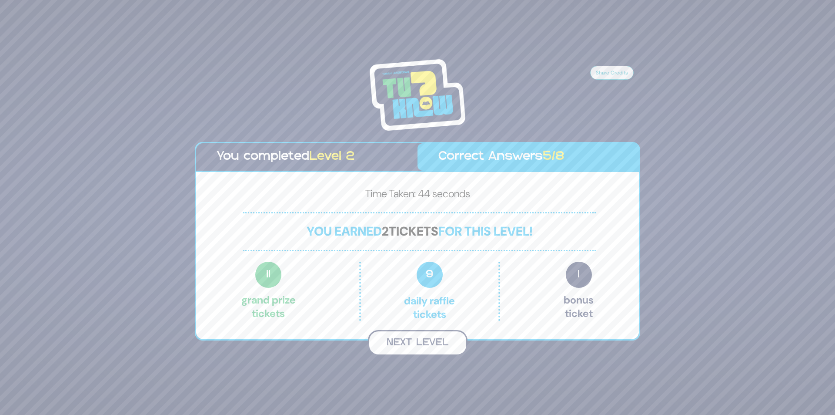
click at [438, 341] on button "Next Level" at bounding box center [418, 343] width 100 height 26
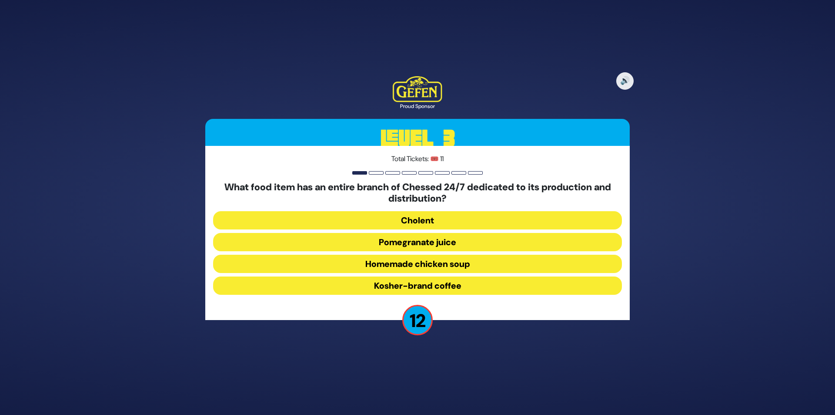
click at [423, 264] on button "Homemade chicken soup" at bounding box center [417, 263] width 409 height 18
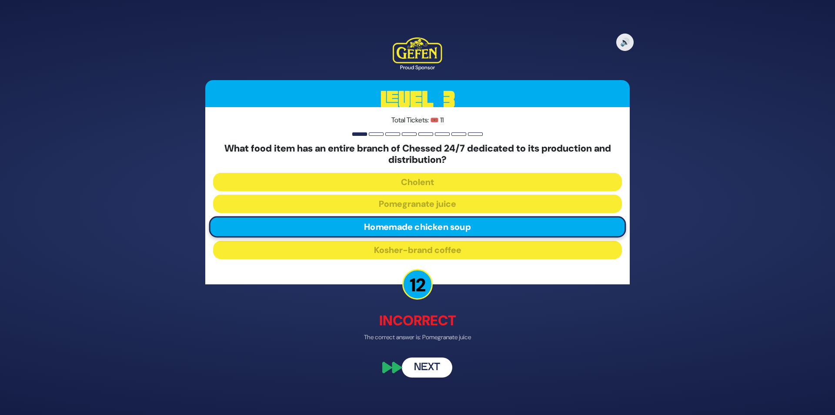
click at [435, 365] on button "Next" at bounding box center [427, 367] width 50 height 20
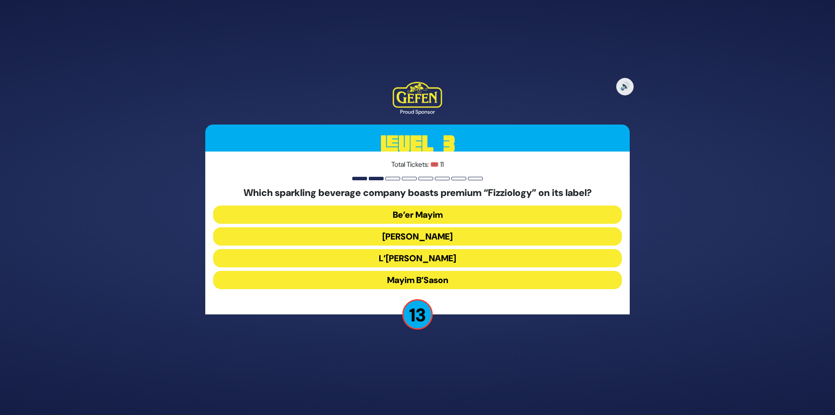
click at [441, 237] on button "Mayim Chayim" at bounding box center [417, 236] width 409 height 18
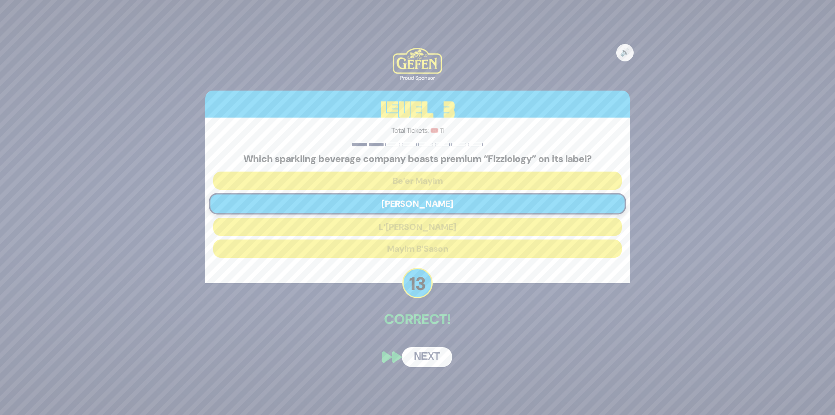
click at [428, 352] on button "Next" at bounding box center [427, 357] width 50 height 20
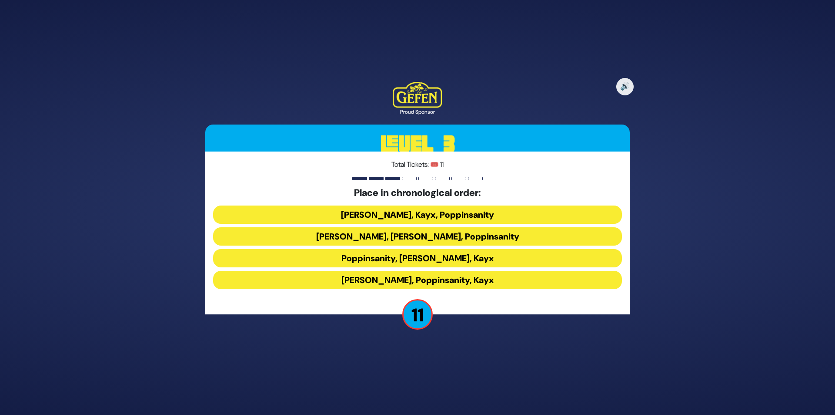
click at [428, 257] on button "Poppinsanity, Siegelmans, Kayx" at bounding box center [417, 258] width 409 height 18
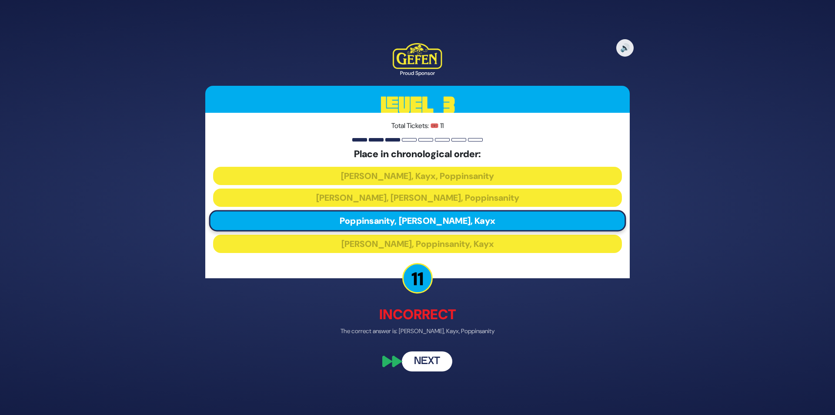
click at [444, 359] on button "Next" at bounding box center [427, 361] width 50 height 20
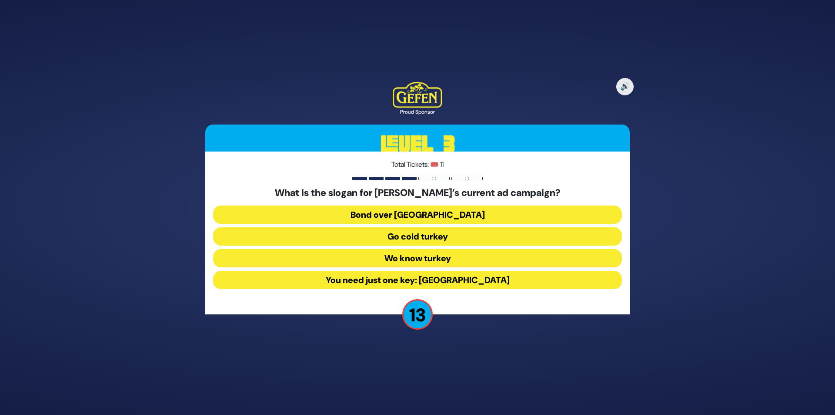
click at [468, 259] on button "We know turkey" at bounding box center [417, 258] width 409 height 18
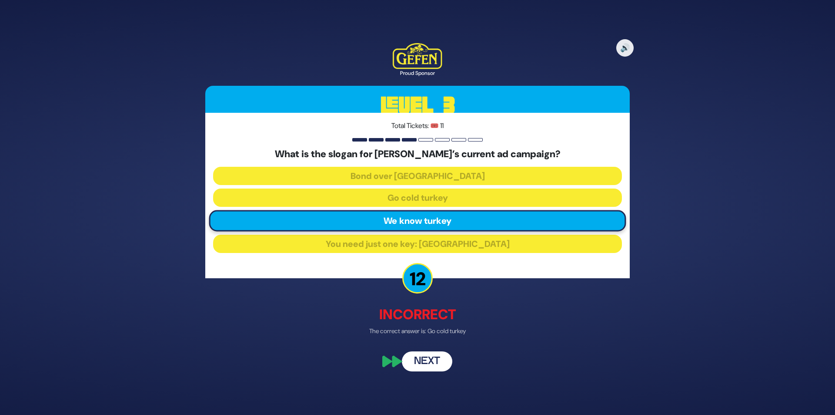
click at [428, 358] on button "Next" at bounding box center [427, 361] width 50 height 20
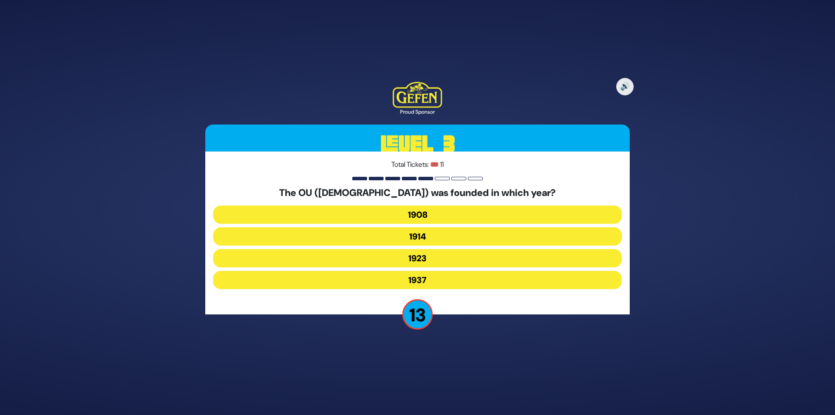
click at [438, 257] on button "1923" at bounding box center [417, 258] width 409 height 18
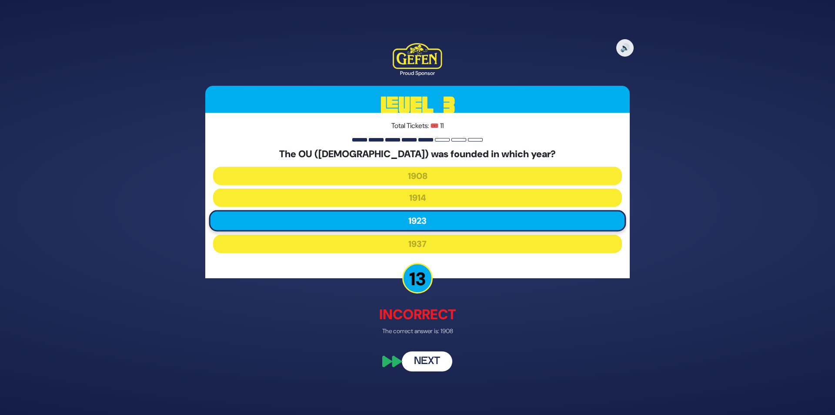
click at [428, 359] on button "Next" at bounding box center [427, 361] width 50 height 20
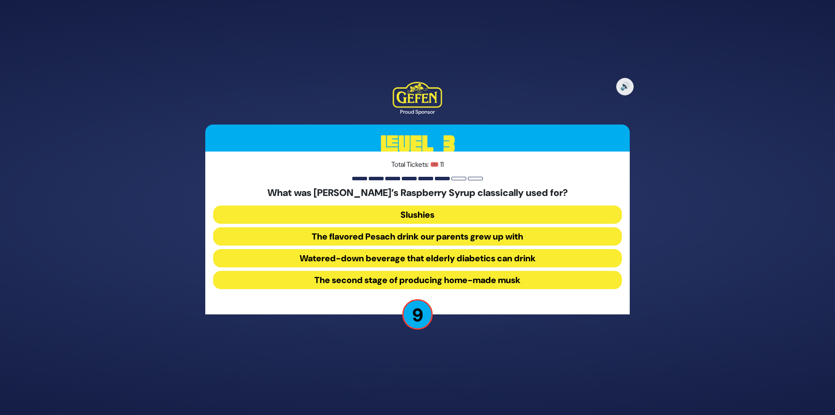
click at [442, 239] on button "The flavored Pesach drink our parents grew up with" at bounding box center [417, 236] width 409 height 18
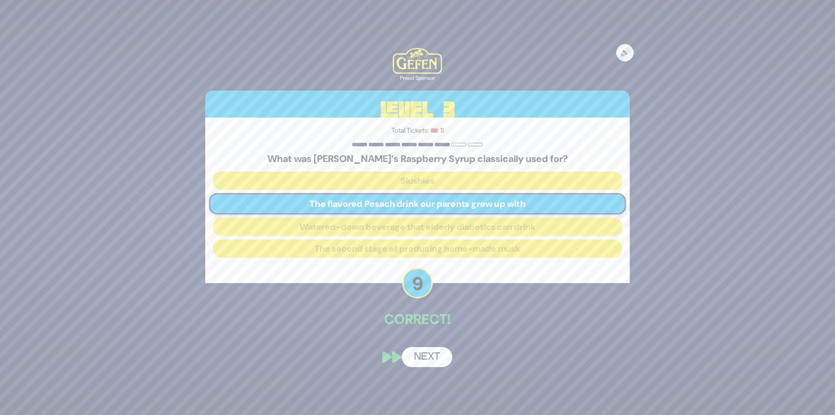
click at [423, 357] on button "Next" at bounding box center [427, 357] width 50 height 20
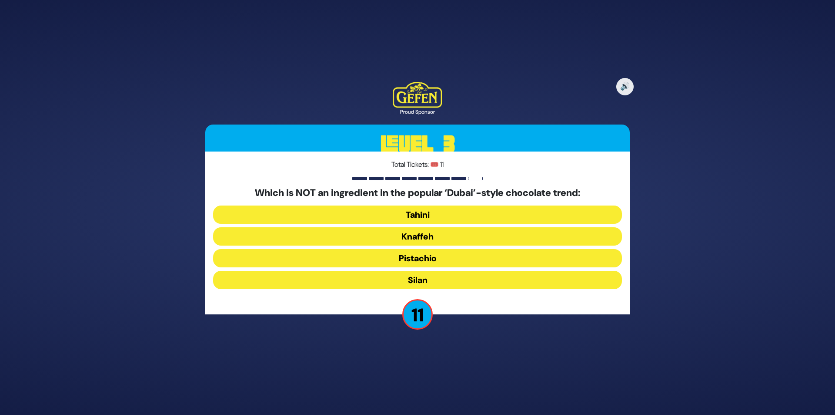
click at [443, 217] on button "Tahini" at bounding box center [417, 214] width 409 height 18
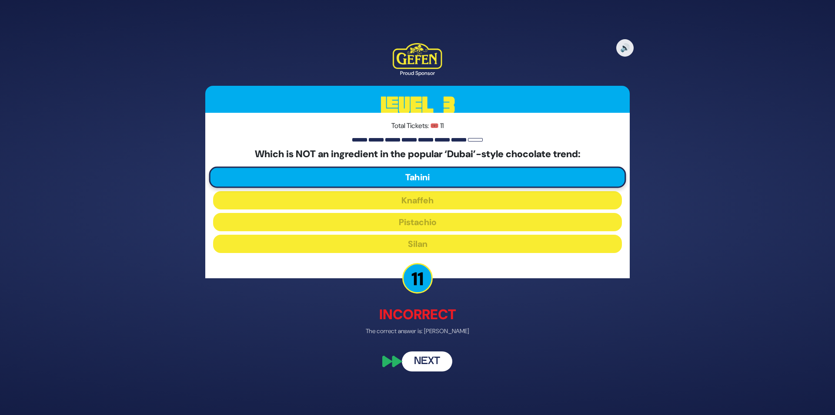
click at [430, 358] on button "Next" at bounding box center [427, 361] width 50 height 20
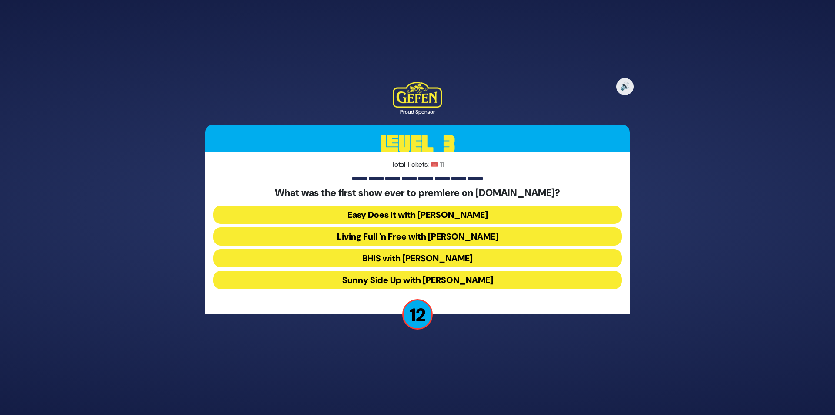
click at [423, 242] on button "Living Full 'n Free with Rorie" at bounding box center [417, 236] width 409 height 18
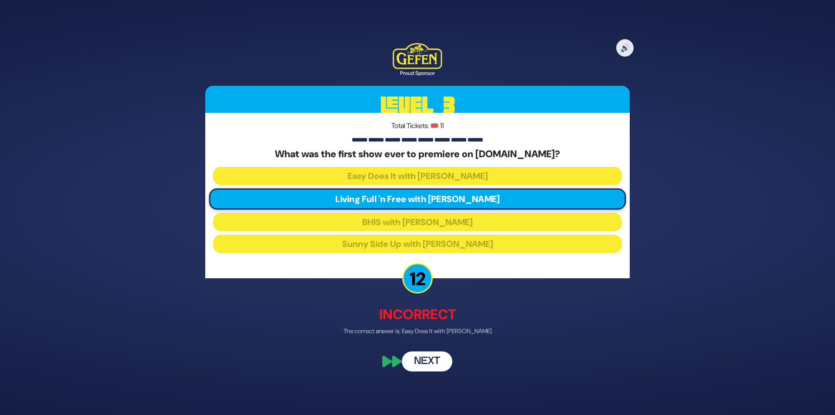
click at [435, 359] on button "Next" at bounding box center [427, 361] width 50 height 20
